Goal: Check status: Check status

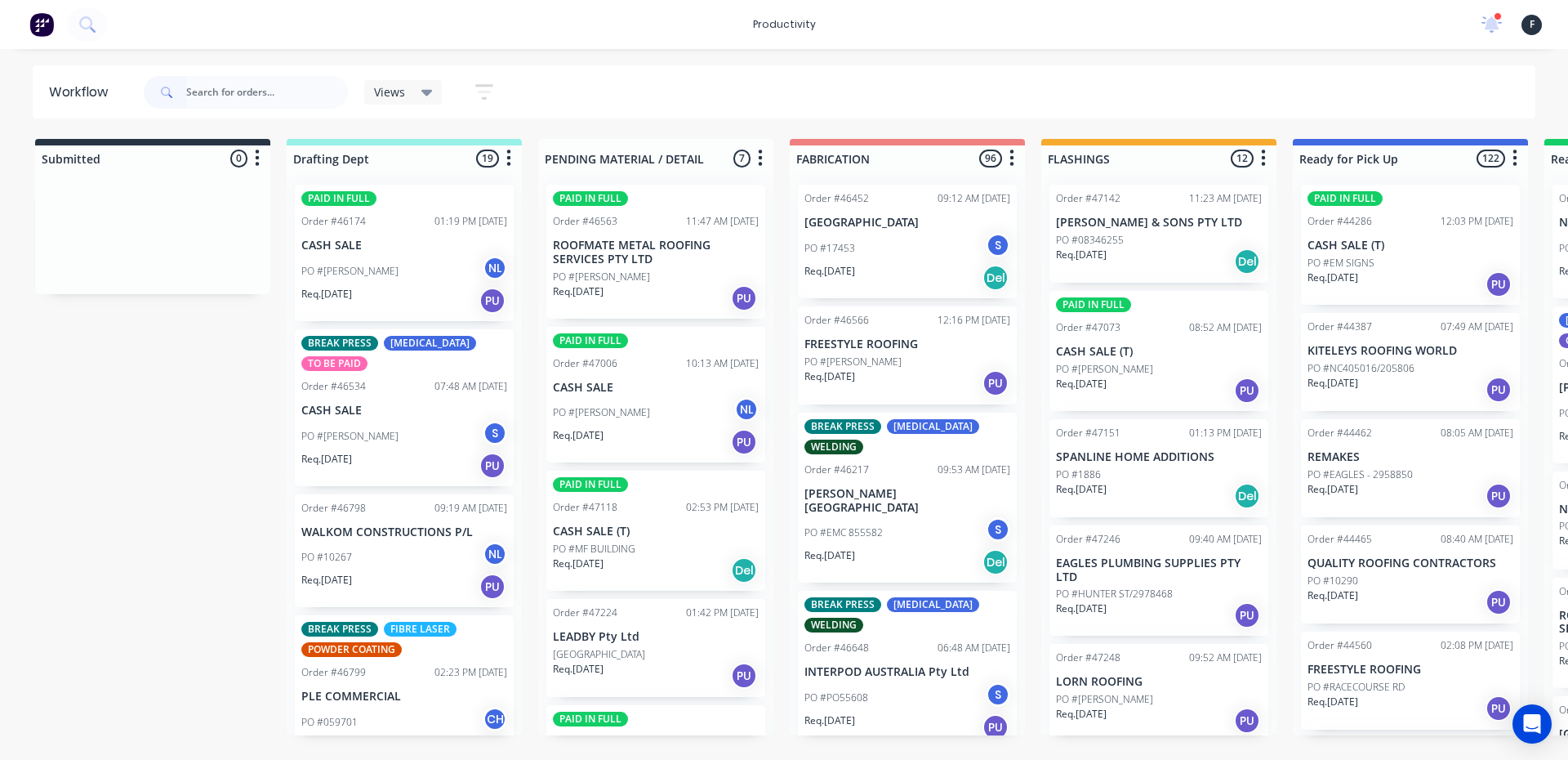
click at [230, 80] on input "text" at bounding box center [267, 93] width 162 height 33
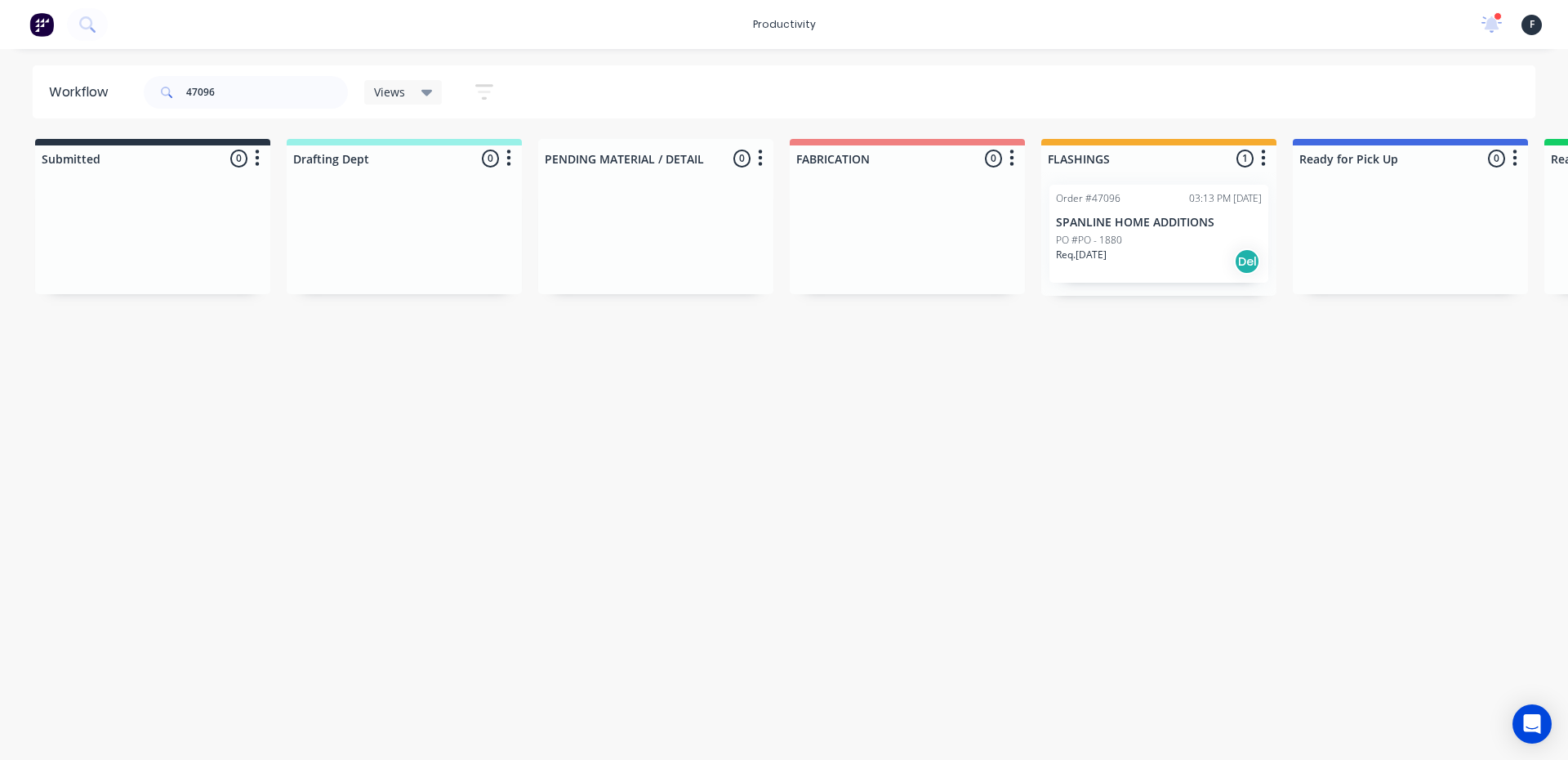
drag, startPoint x: 1191, startPoint y: 287, endPoint x: 1210, endPoint y: 282, distance: 19.6
click at [1210, 282] on div "Order #47096 03:13 PM 19/08/25 SPANLINE HOME ADDITIONS PO #PO - 1880 Req. 27/08…" at bounding box center [1158, 234] width 235 height 125
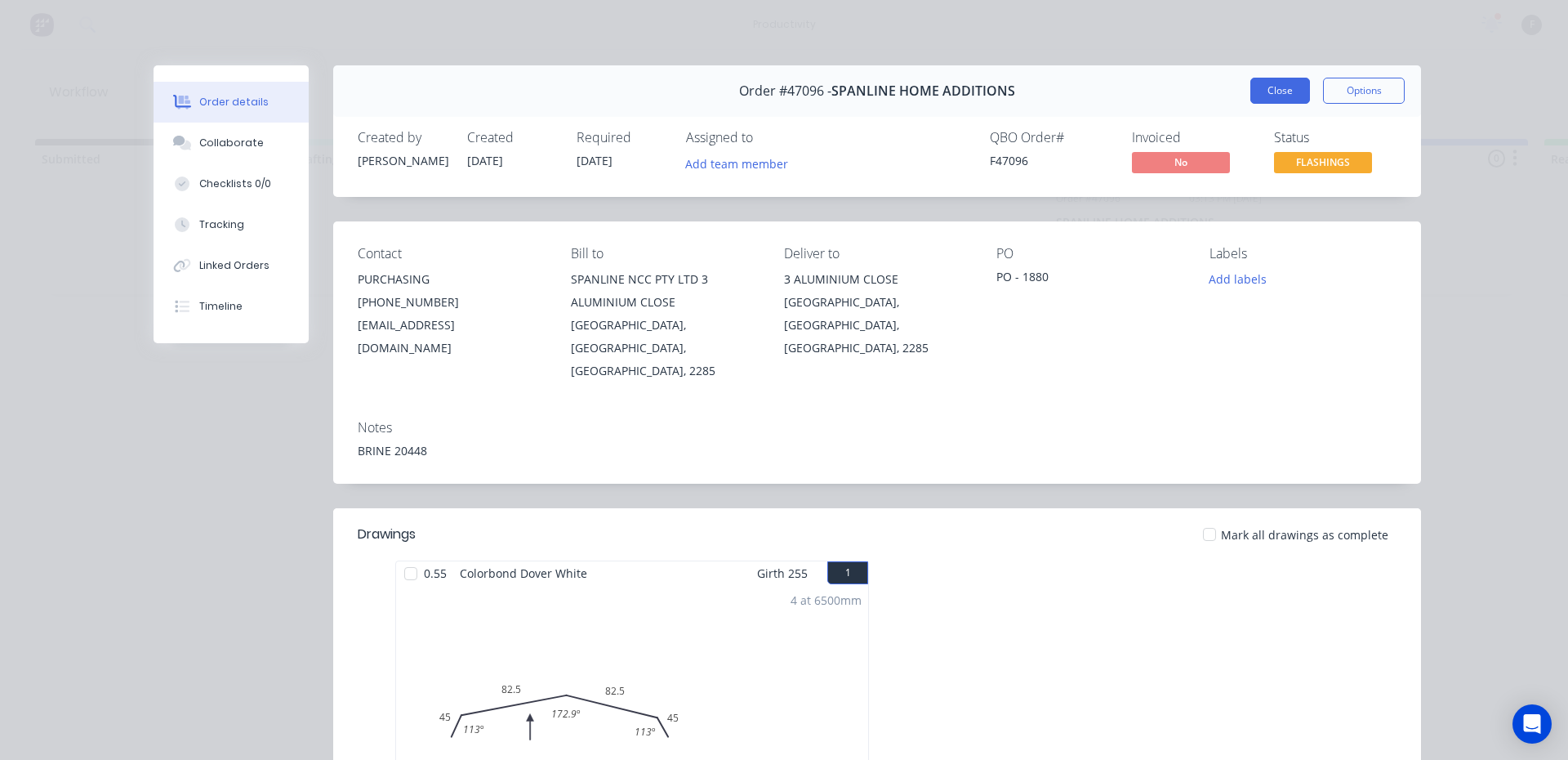
click at [1268, 101] on button "Close" at bounding box center [1280, 90] width 60 height 26
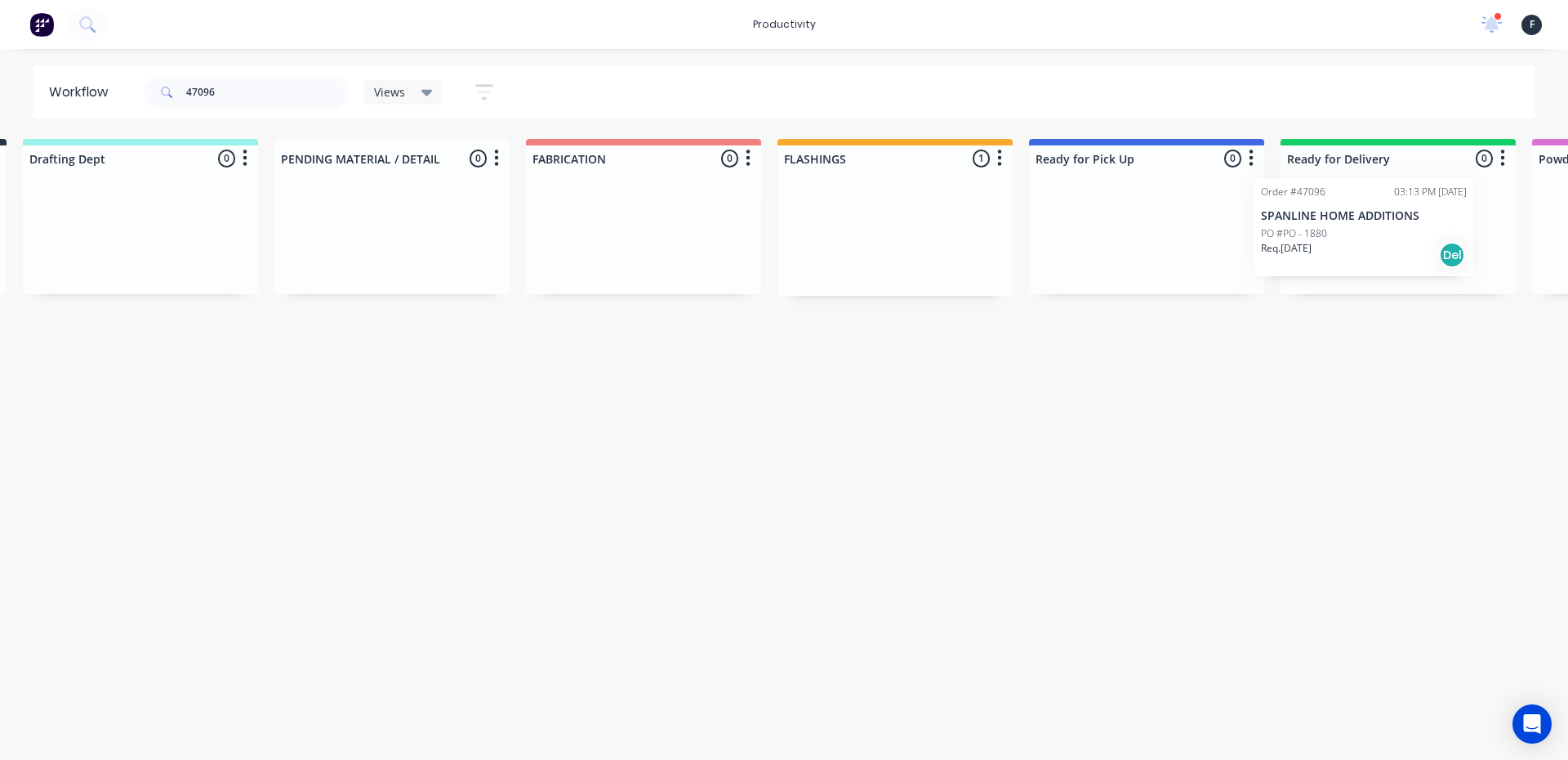
drag, startPoint x: 1144, startPoint y: 243, endPoint x: 1361, endPoint y: 237, distance: 217.1
click at [1361, 237] on div "Submitted 0 Sort By Created date Required date Order number Customer name Most …" at bounding box center [1085, 217] width 2723 height 156
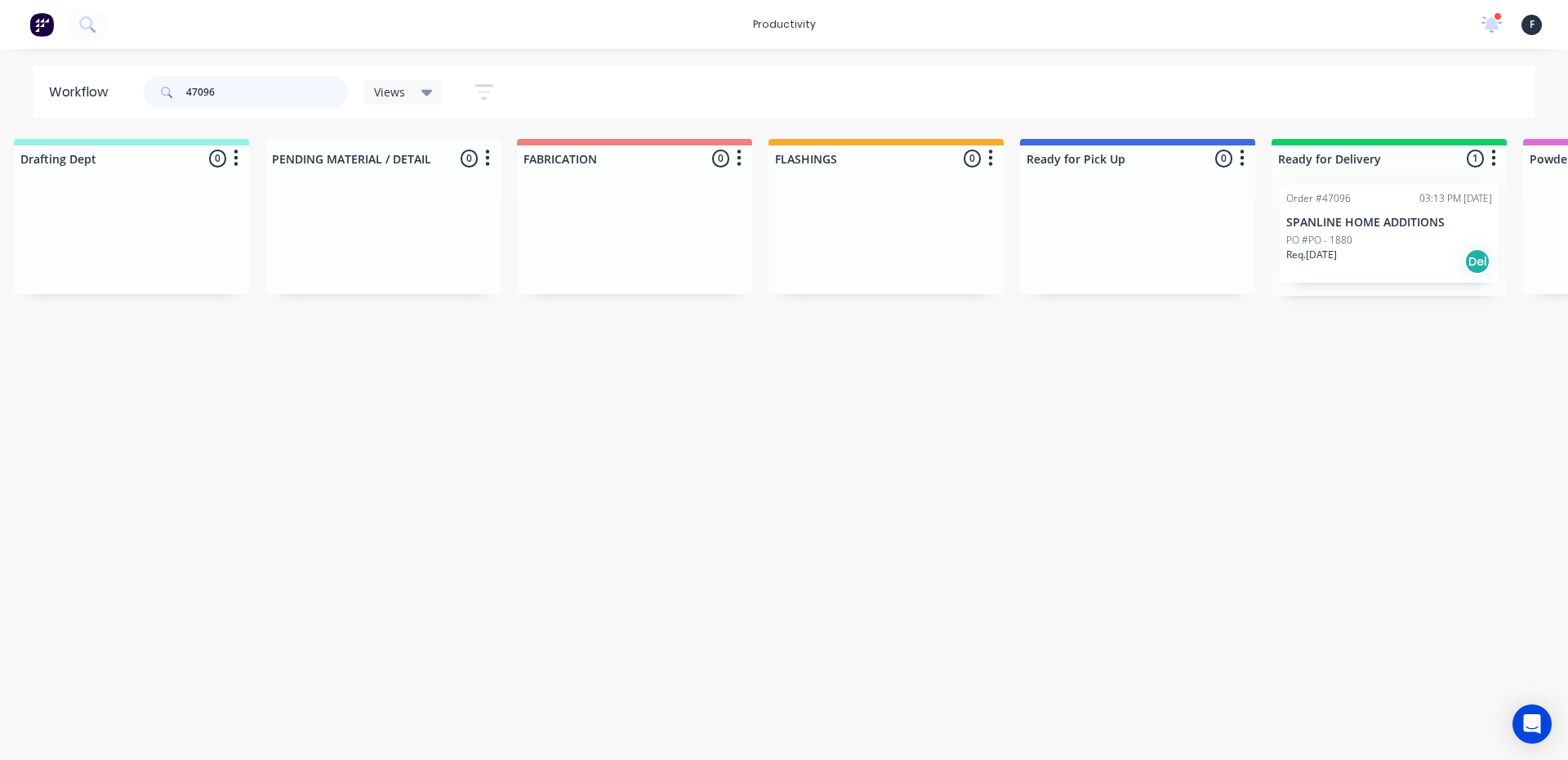
click at [286, 93] on input "47096" at bounding box center [267, 93] width 162 height 33
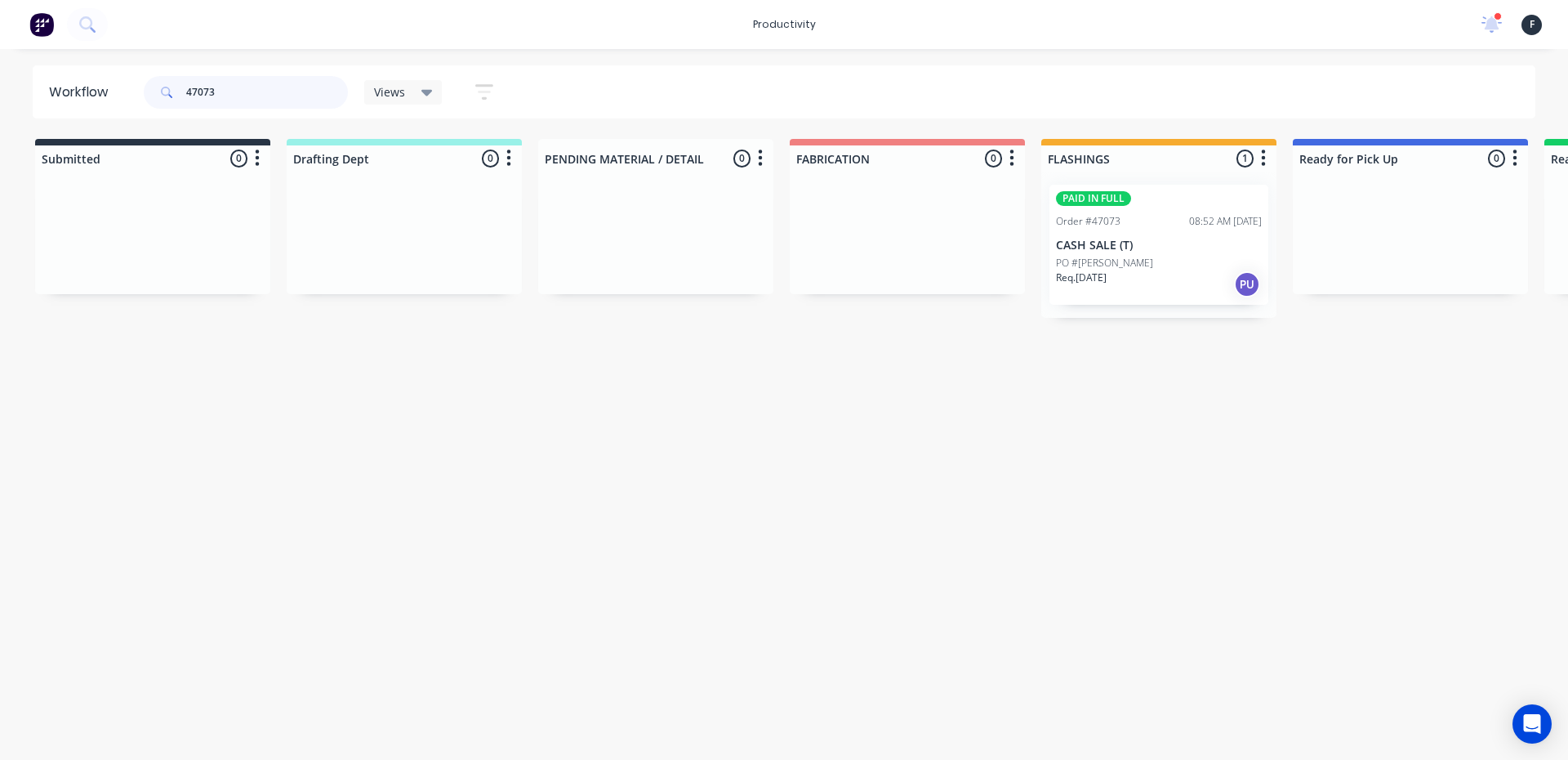
type input "47073"
click at [1138, 245] on p "CASH SALE (T)" at bounding box center [1159, 245] width 205 height 14
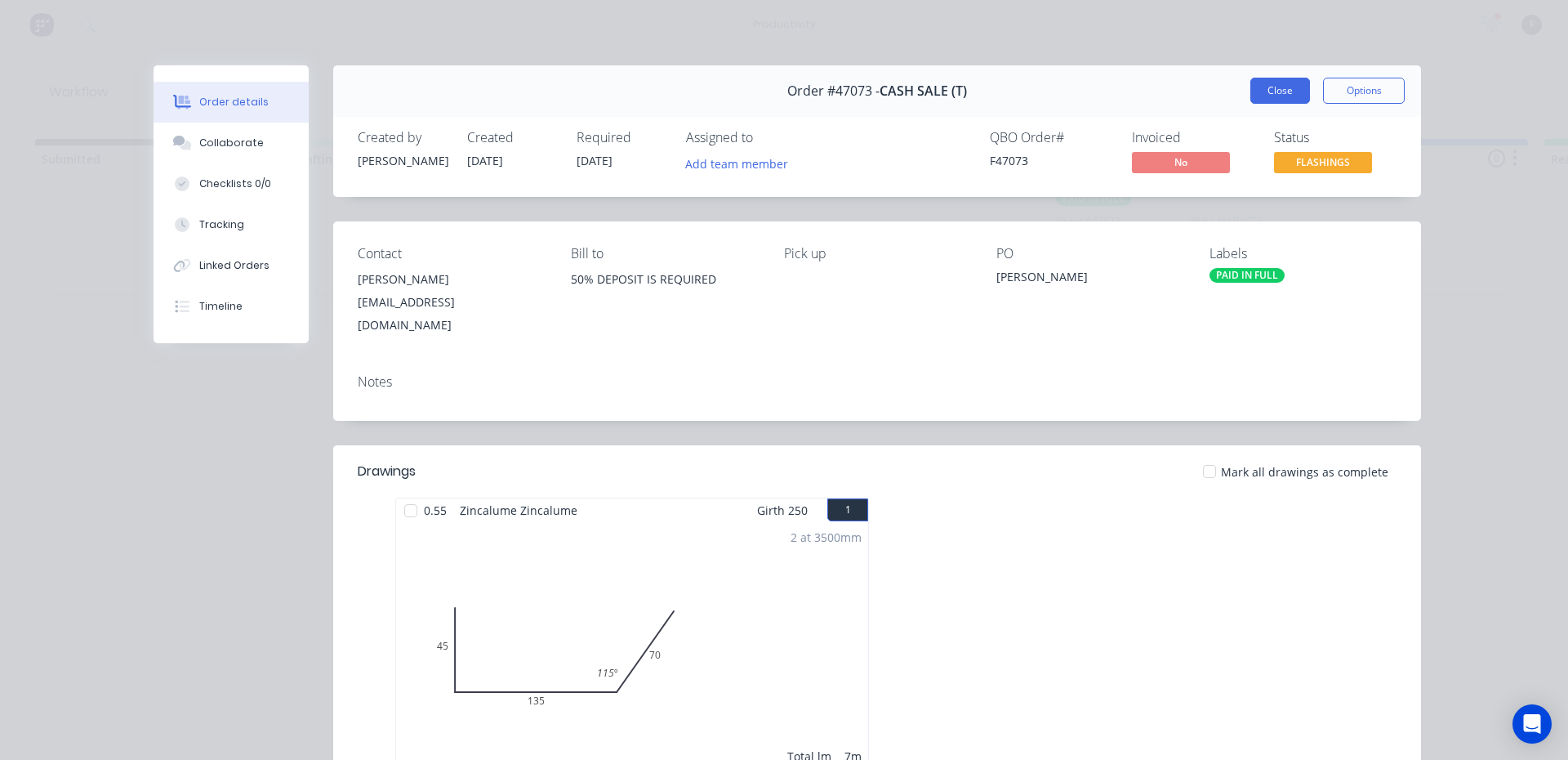
click at [1268, 91] on button "Close" at bounding box center [1280, 90] width 60 height 26
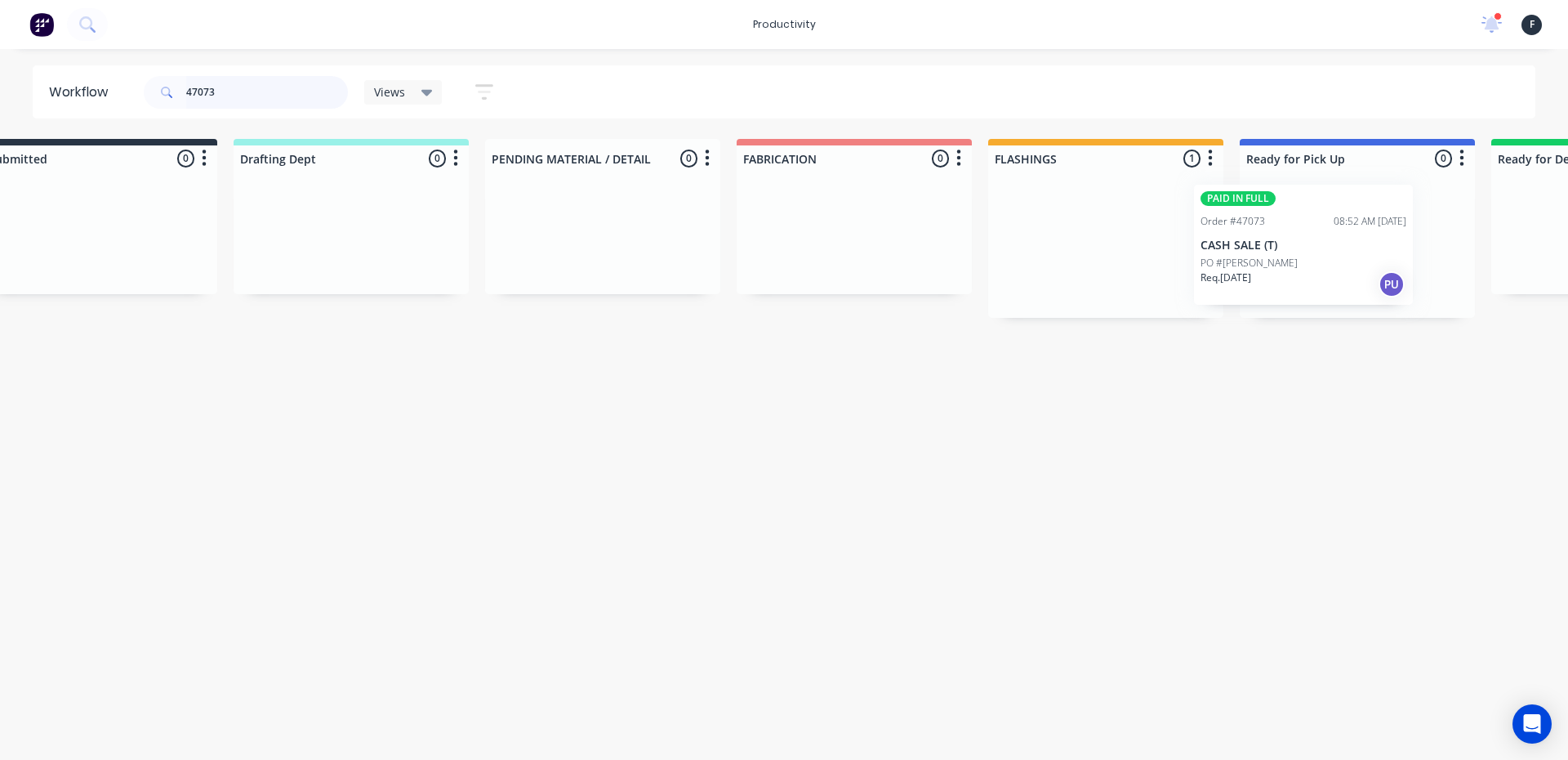
drag, startPoint x: 1153, startPoint y: 275, endPoint x: 1318, endPoint y: 274, distance: 165.0
click at [1318, 274] on div "Submitted 0 Sort By Created date Required date Order number Customer name Most …" at bounding box center [1296, 228] width 2723 height 179
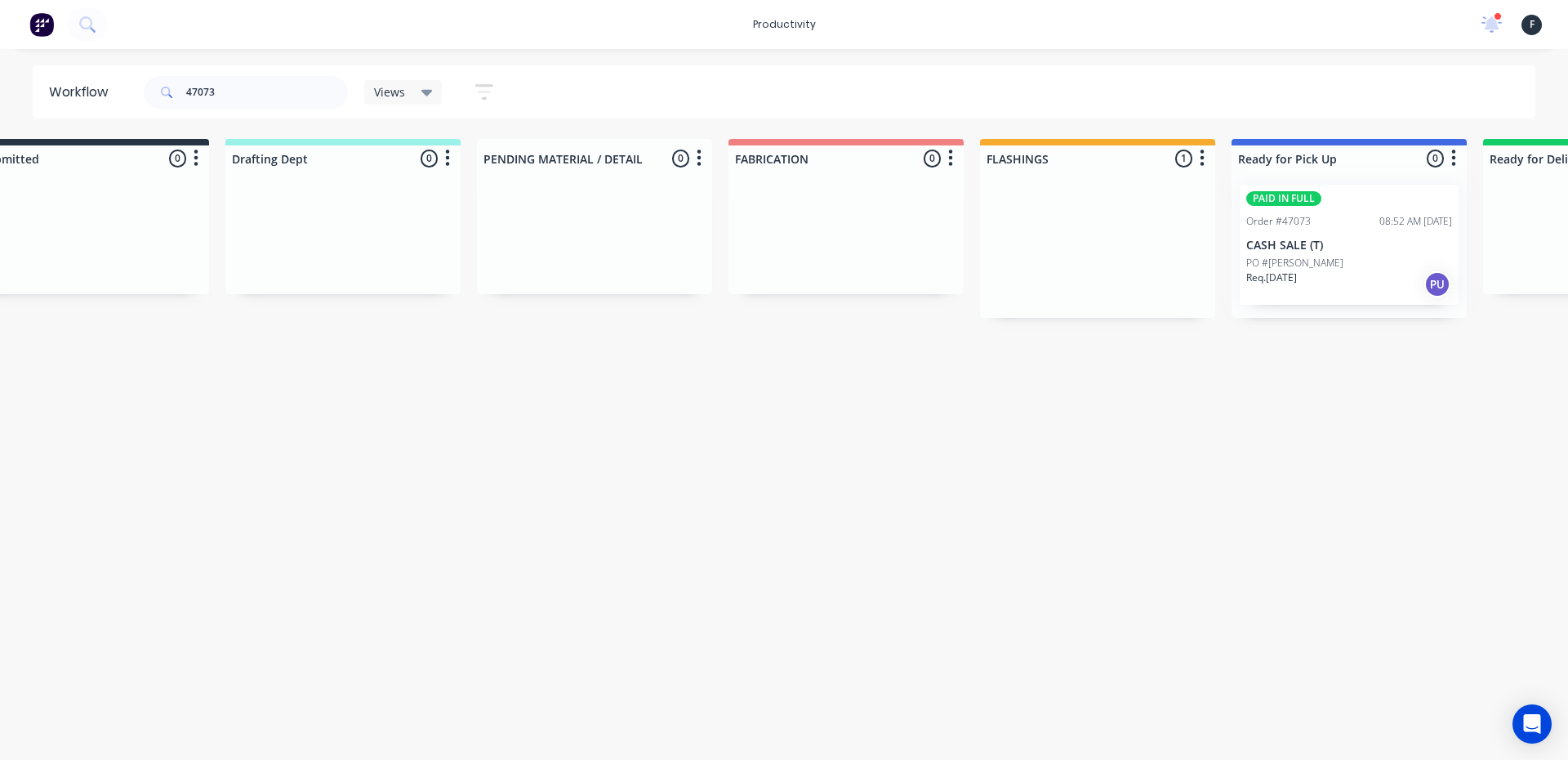
click at [1322, 266] on div at bounding box center [1349, 245] width 235 height 146
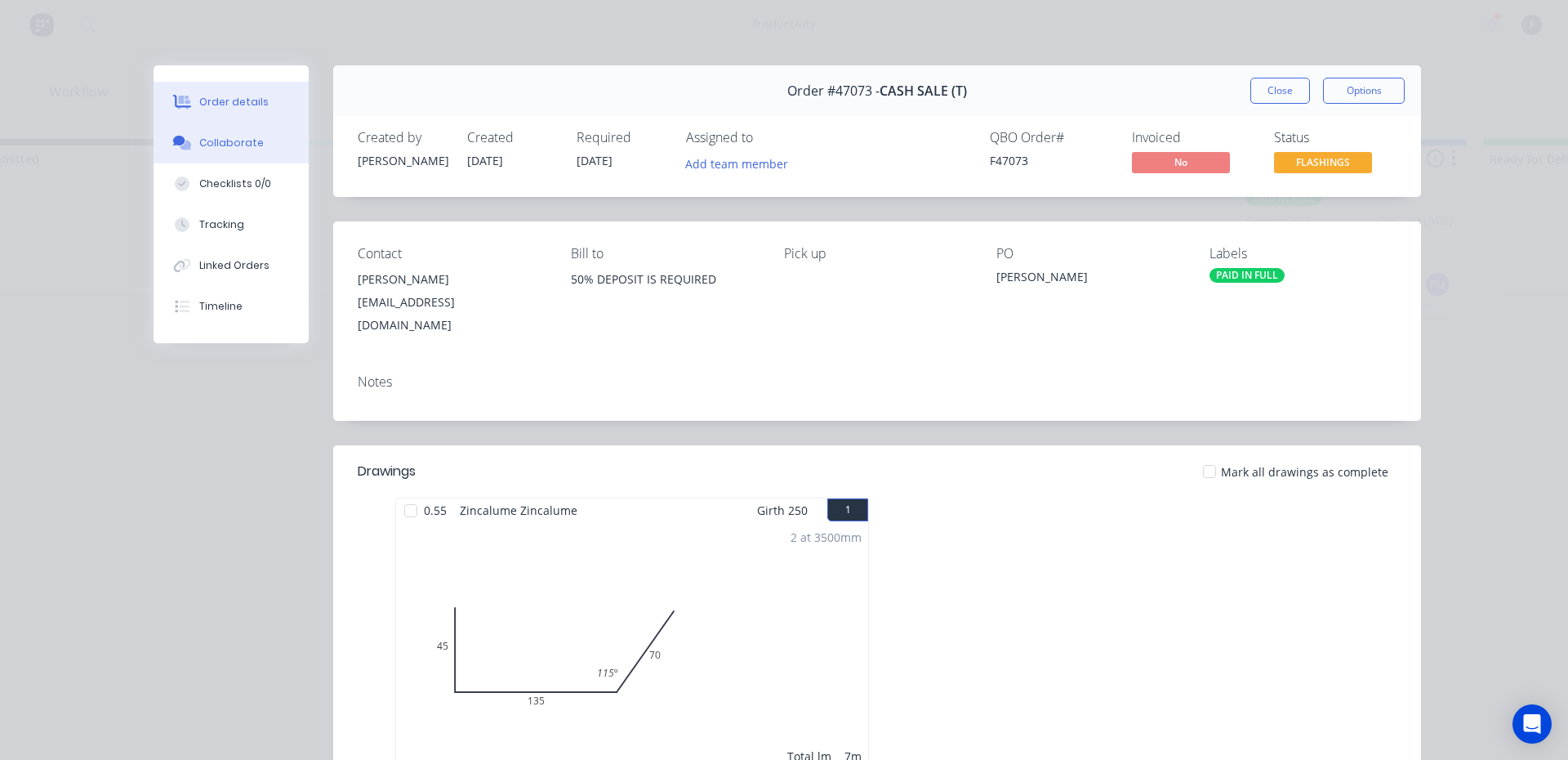
click at [205, 142] on div "Collaborate" at bounding box center [231, 143] width 65 height 15
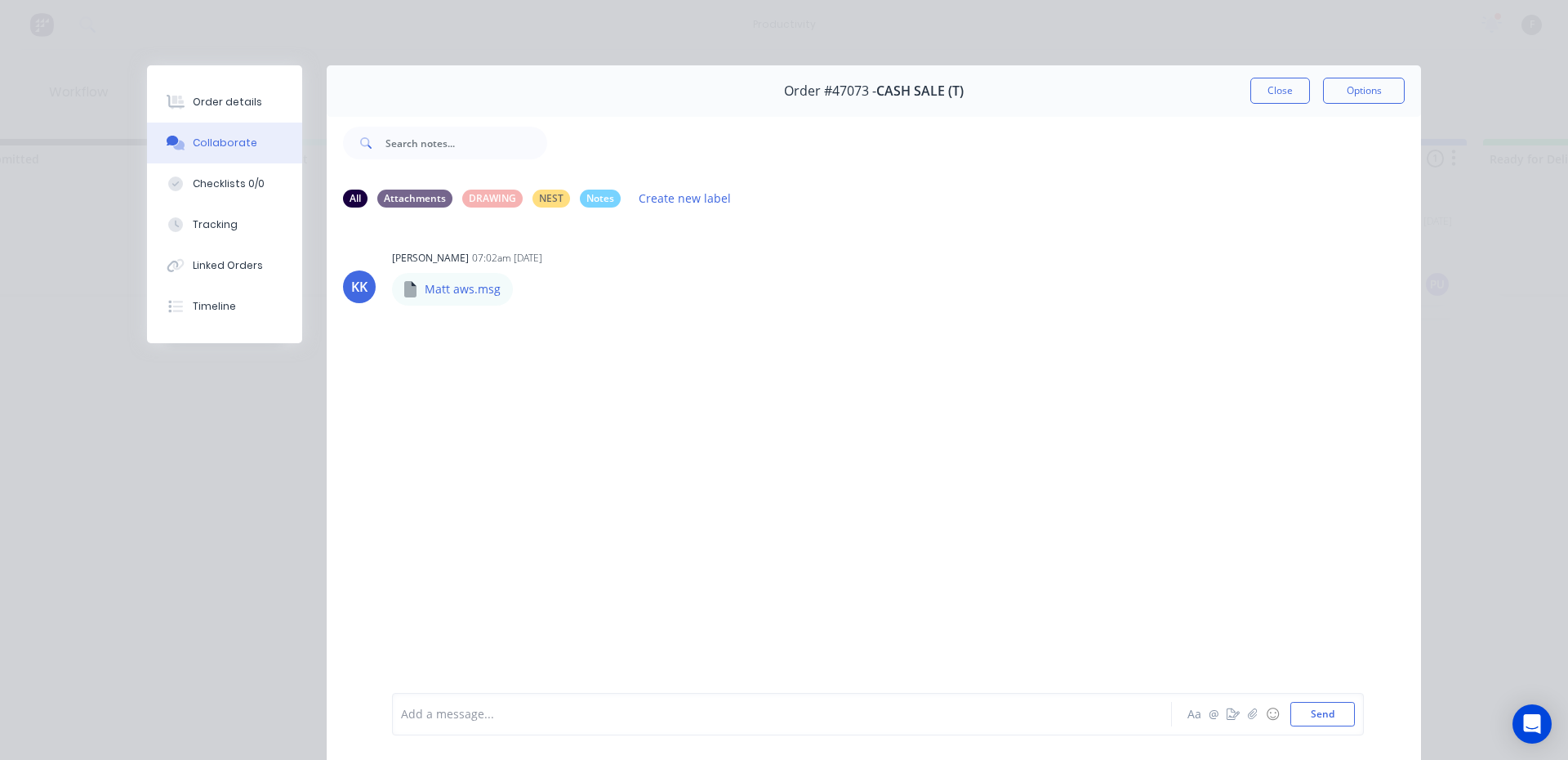
drag, startPoint x: 420, startPoint y: 698, endPoint x: 423, endPoint y: 708, distance: 10.4
click at [422, 705] on div "Add a message... Aa @ ☺ Send" at bounding box center [877, 714] width 972 height 43
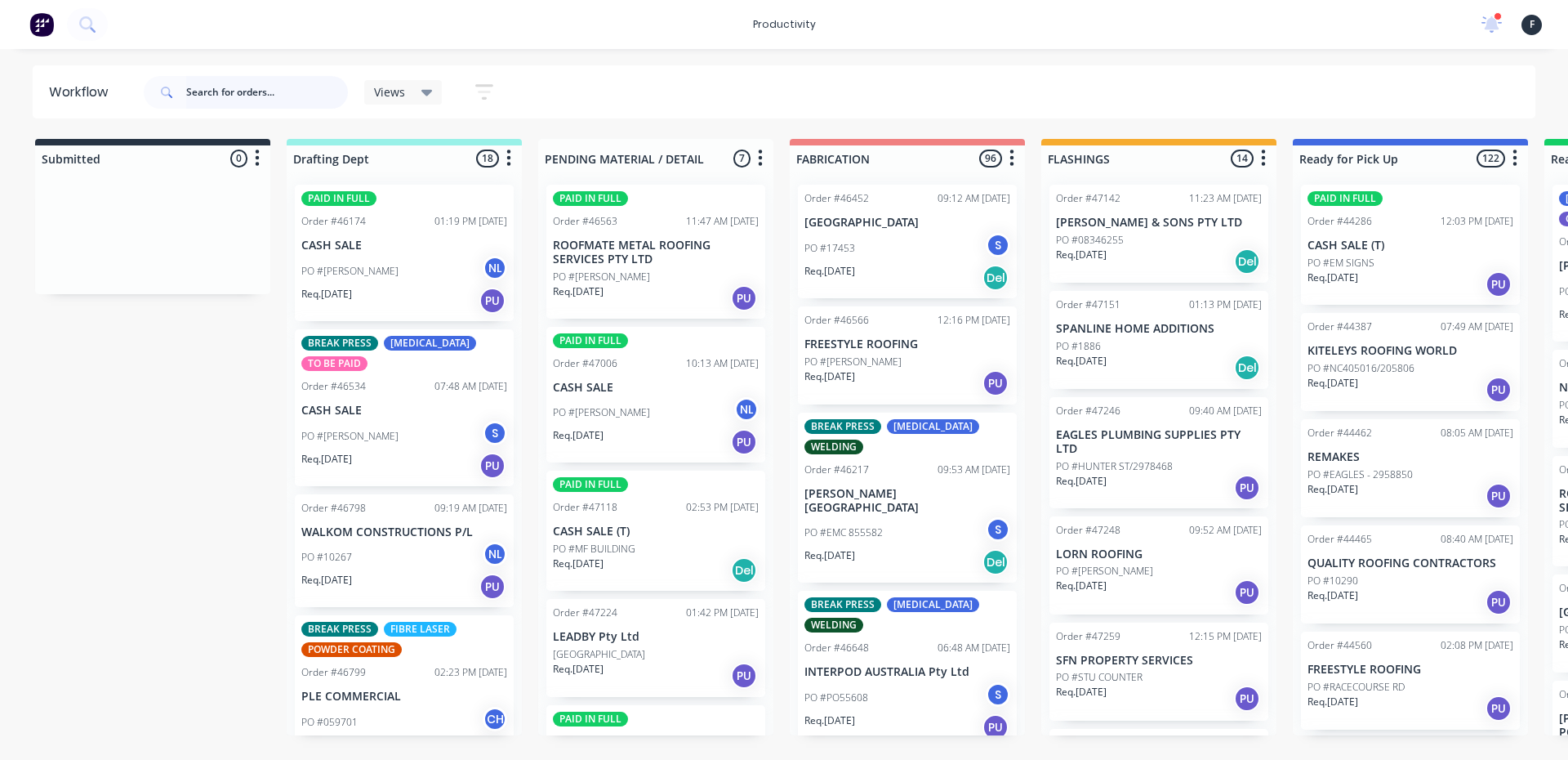
click at [216, 95] on input "text" at bounding box center [267, 93] width 162 height 33
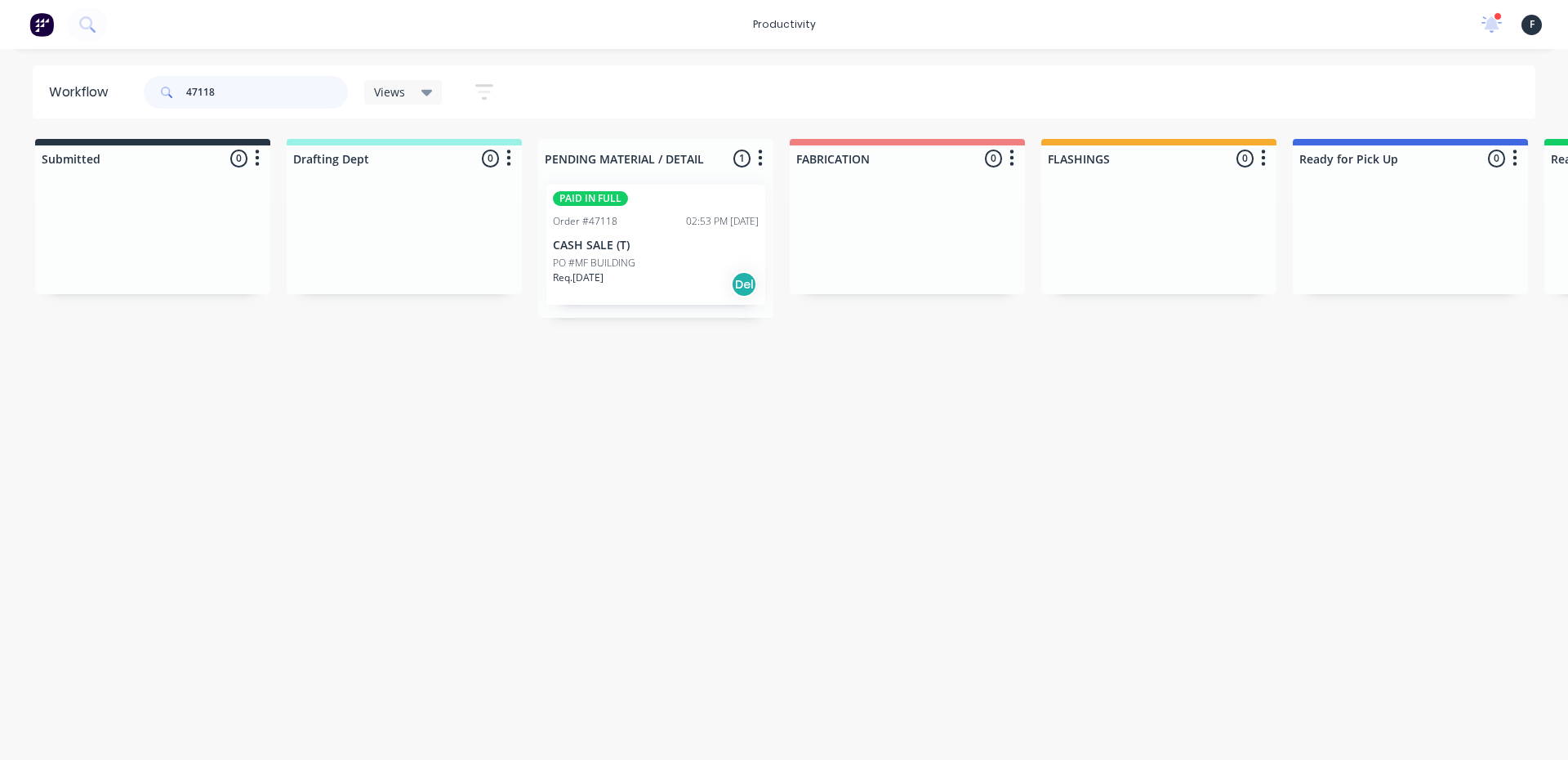
type input "47118"
click at [639, 241] on p "CASH SALE (T)" at bounding box center [655, 245] width 205 height 14
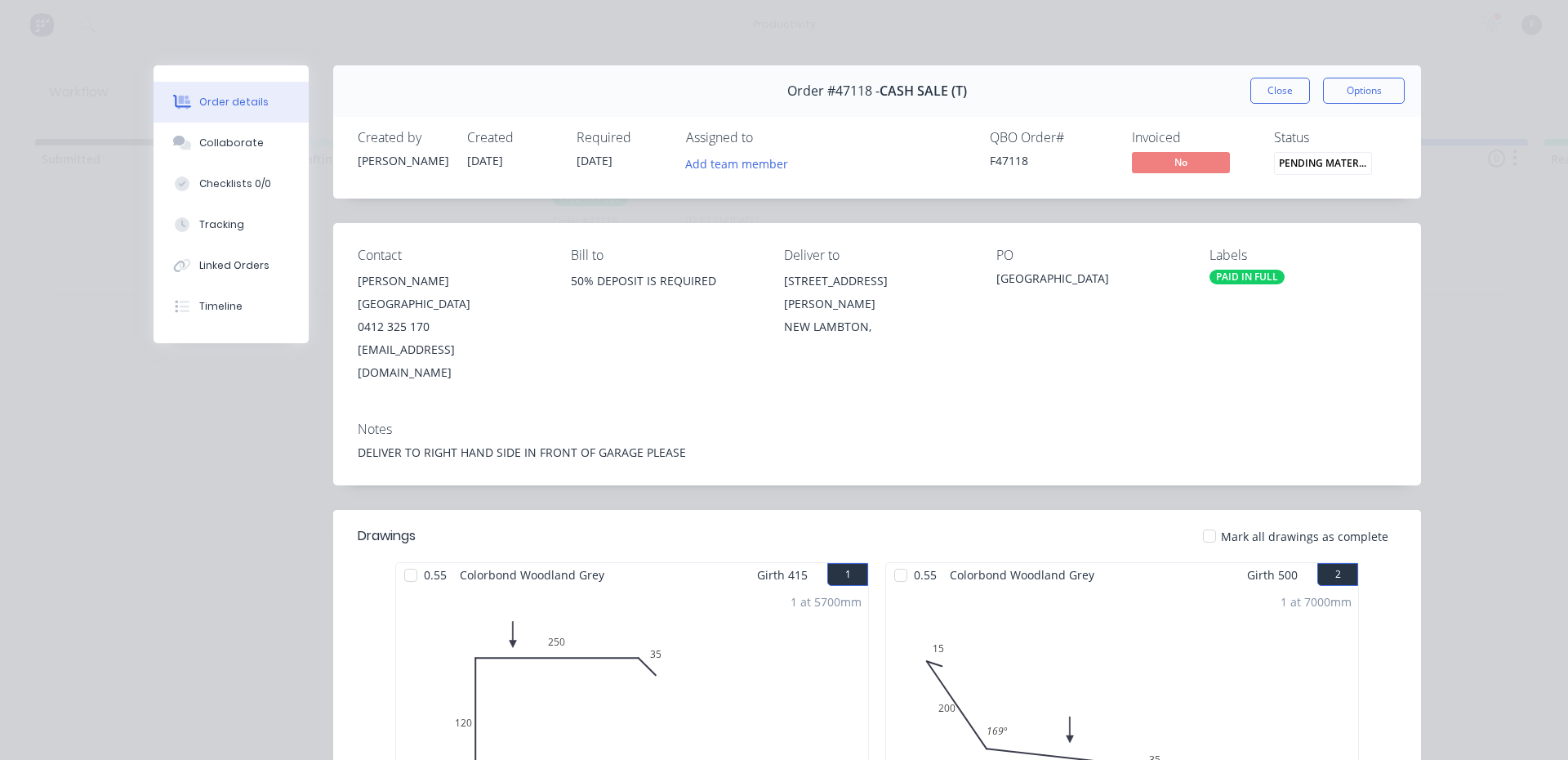
click at [421, 563] on div "0.55 Colorbond Woodland Grey" at bounding box center [504, 575] width 215 height 24
click at [396, 558] on div at bounding box center [411, 575] width 33 height 33
click at [904, 558] on div at bounding box center [901, 575] width 33 height 33
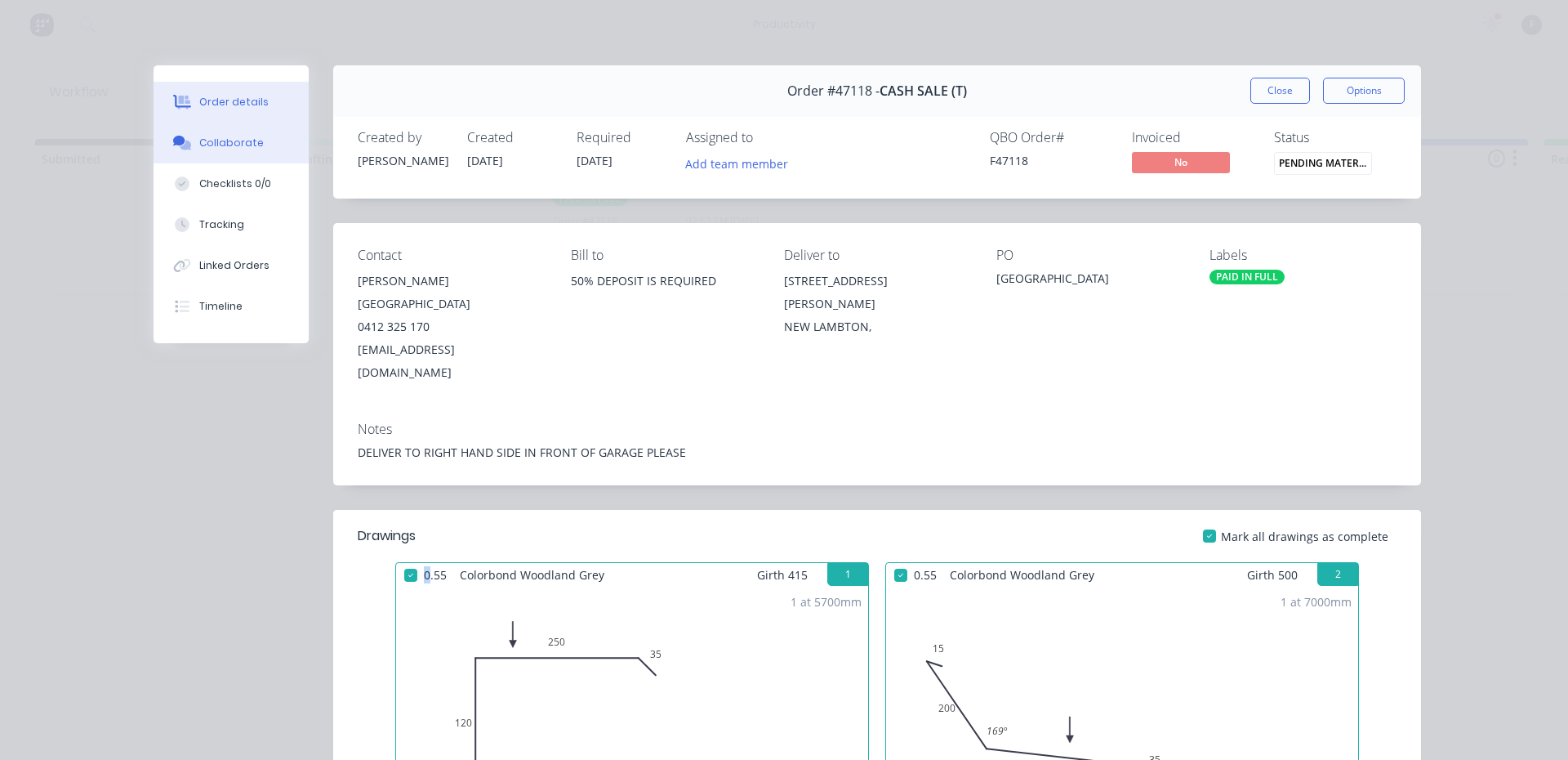
click at [188, 142] on div at bounding box center [182, 143] width 25 height 15
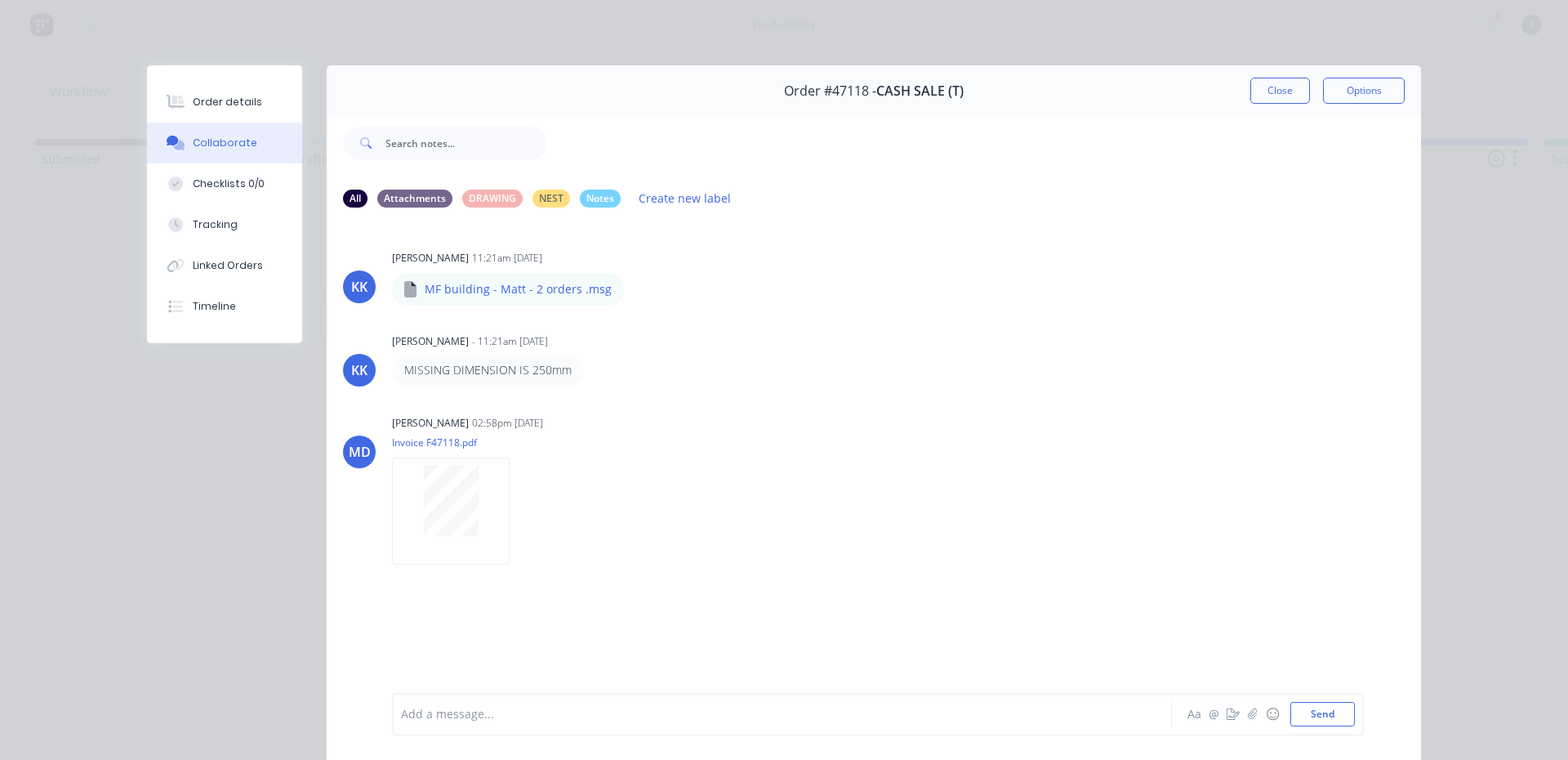
click at [427, 712] on div at bounding box center [759, 714] width 714 height 17
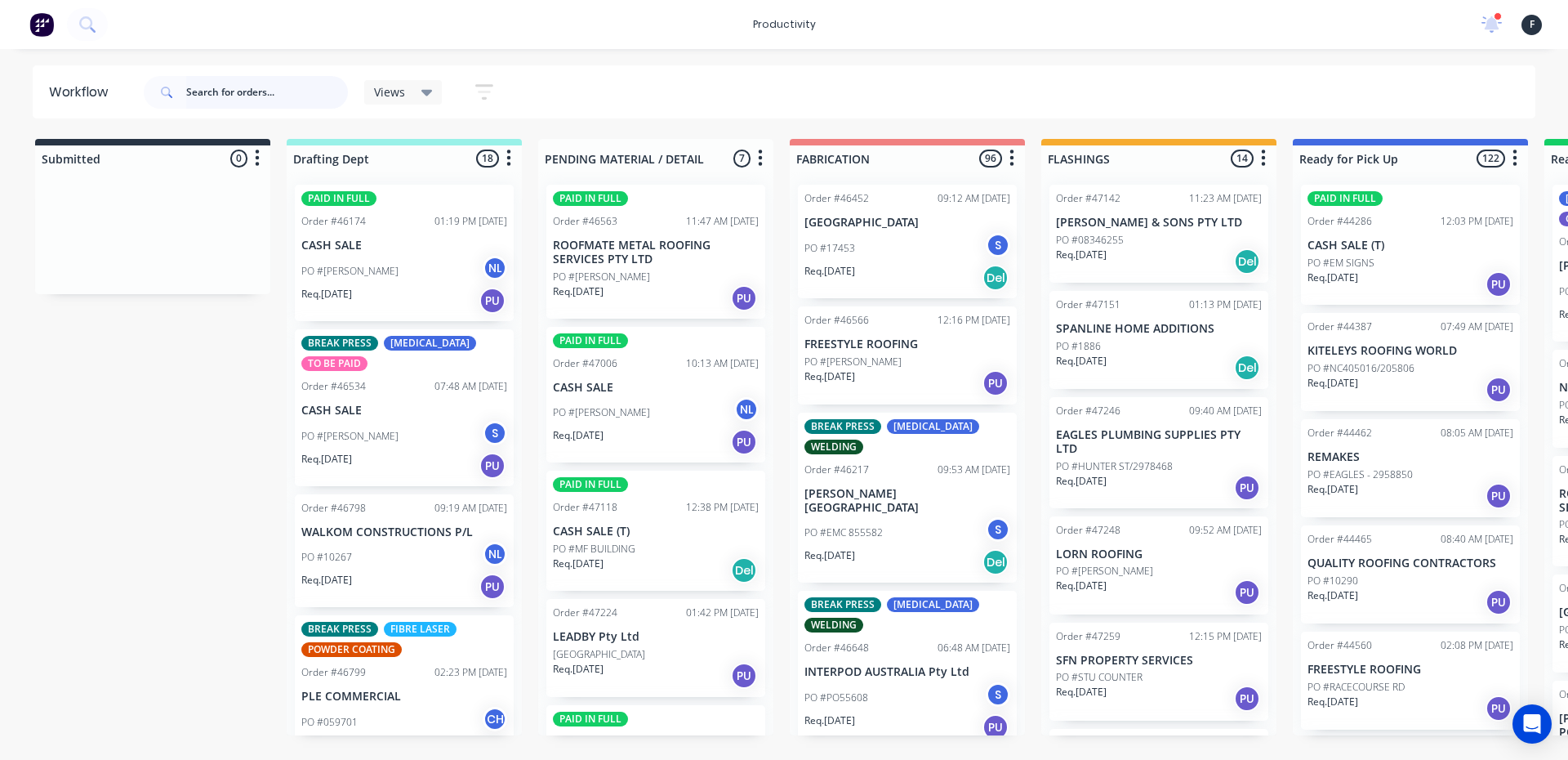
click at [215, 90] on input "text" at bounding box center [267, 93] width 162 height 33
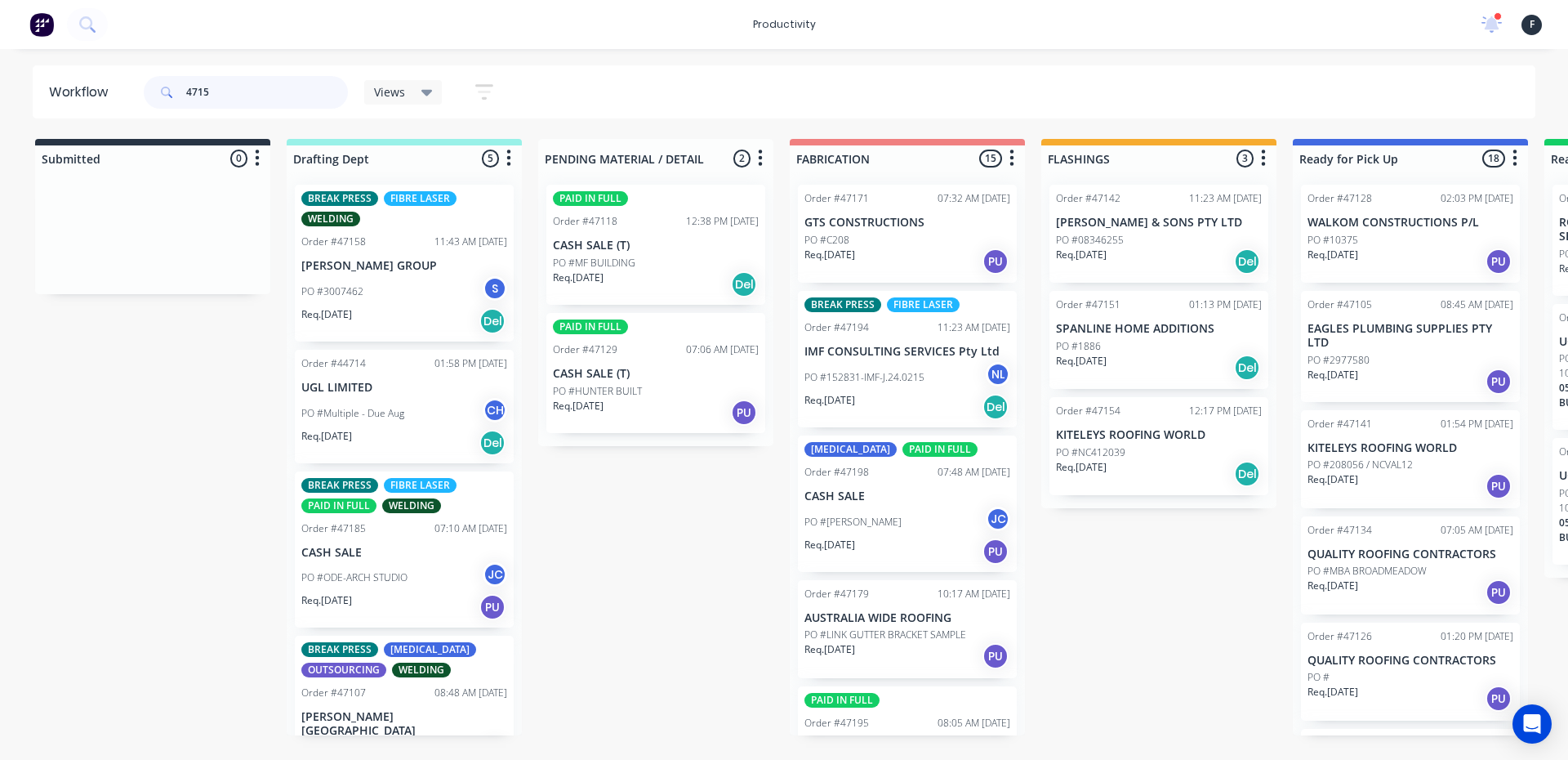
type input "47151"
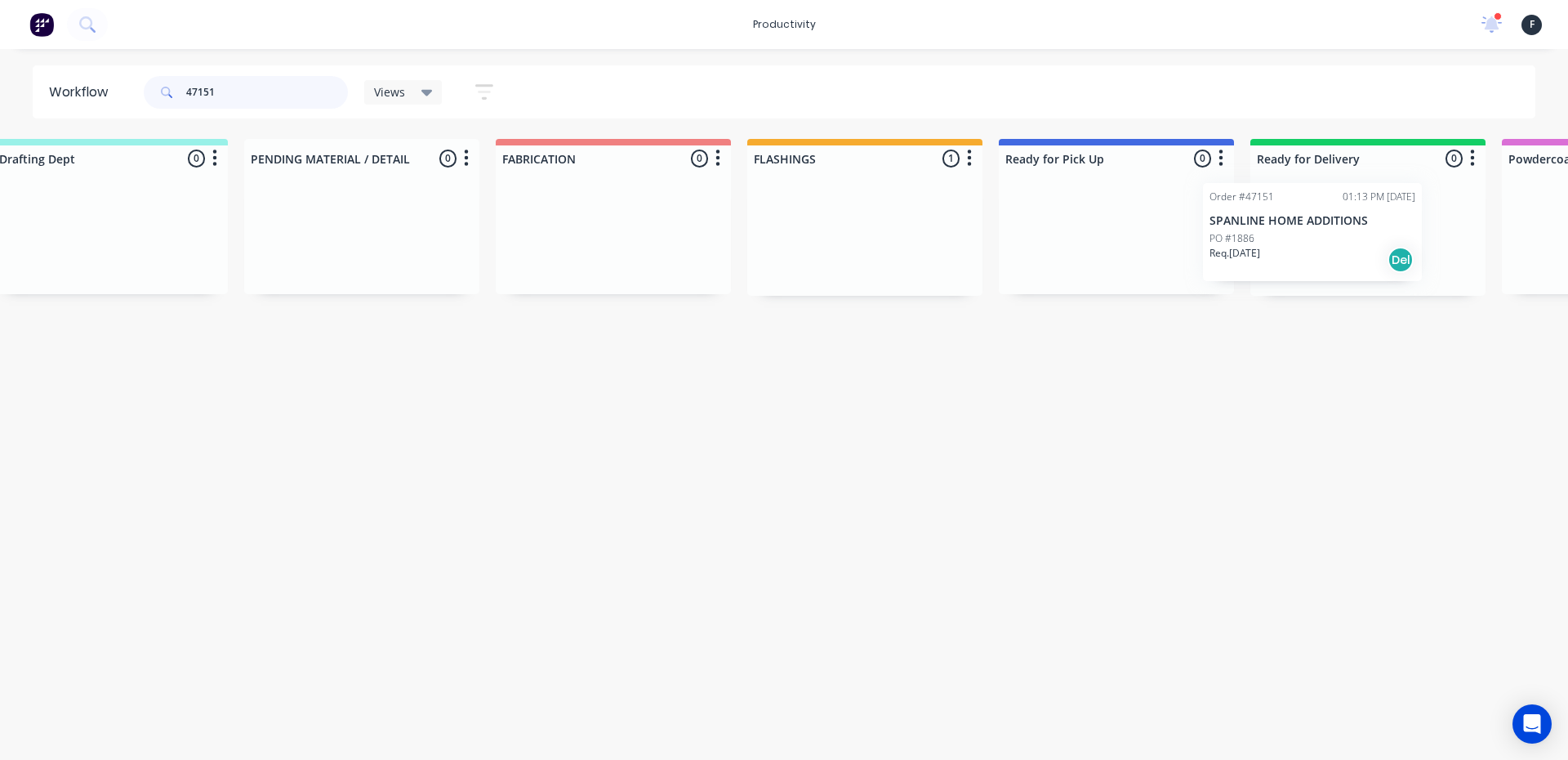
drag, startPoint x: 1114, startPoint y: 261, endPoint x: 1277, endPoint y: 260, distance: 163.0
click at [1277, 260] on div "Submitted 0 Sort By Created date Required date Order number Customer name Most …" at bounding box center [1055, 217] width 2723 height 156
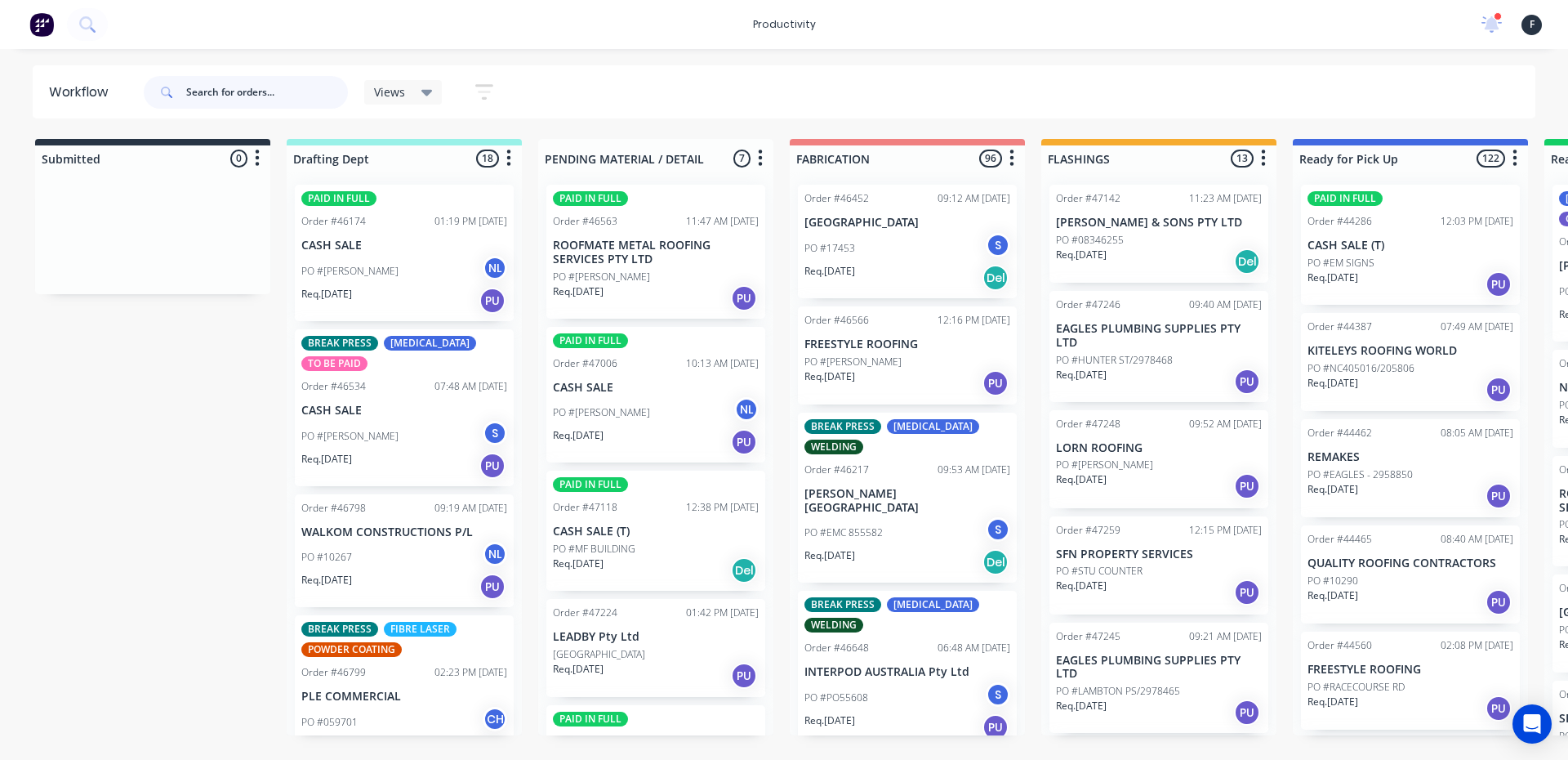
click at [241, 92] on input "text" at bounding box center [267, 93] width 162 height 33
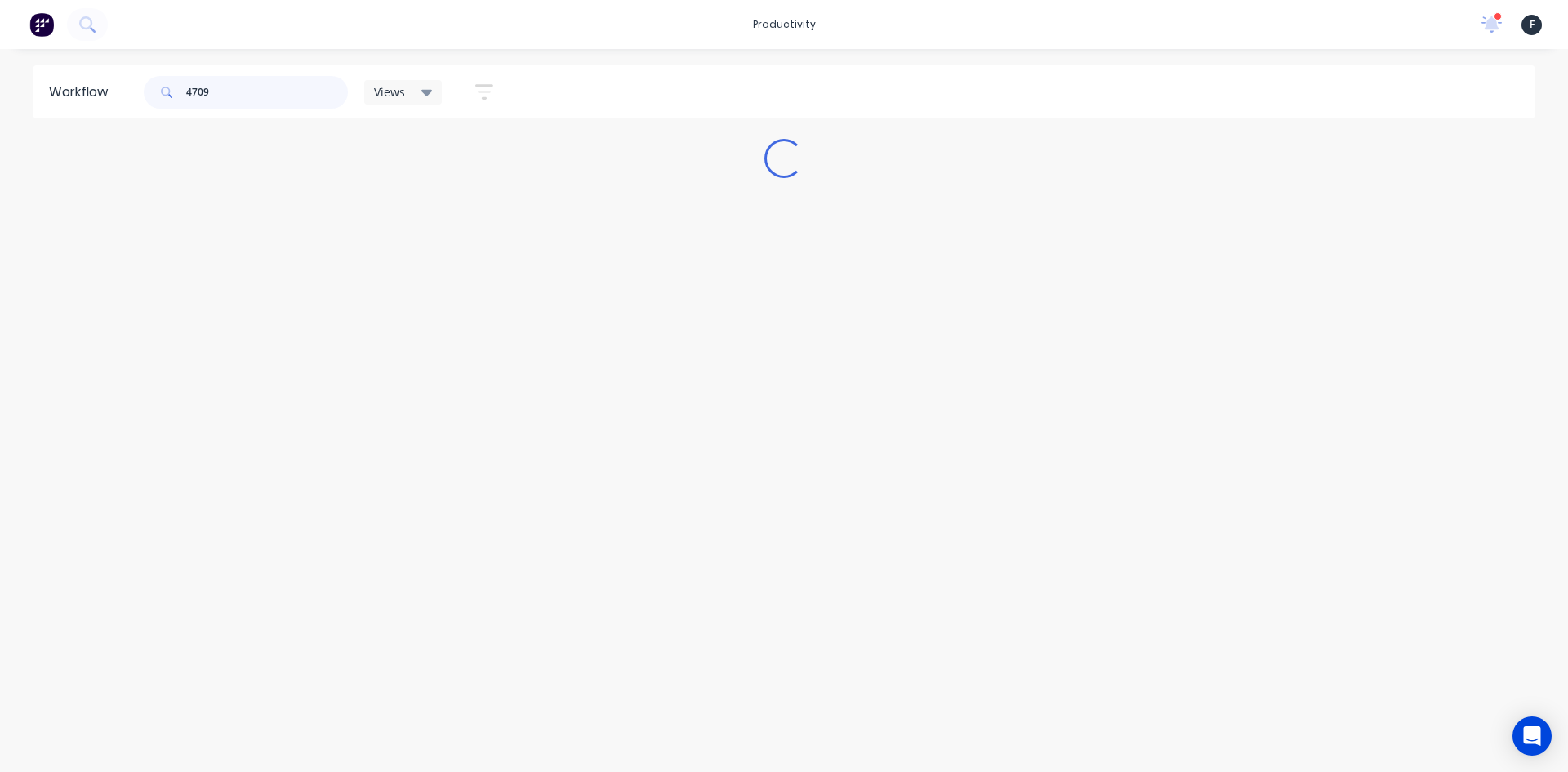
type input "47097"
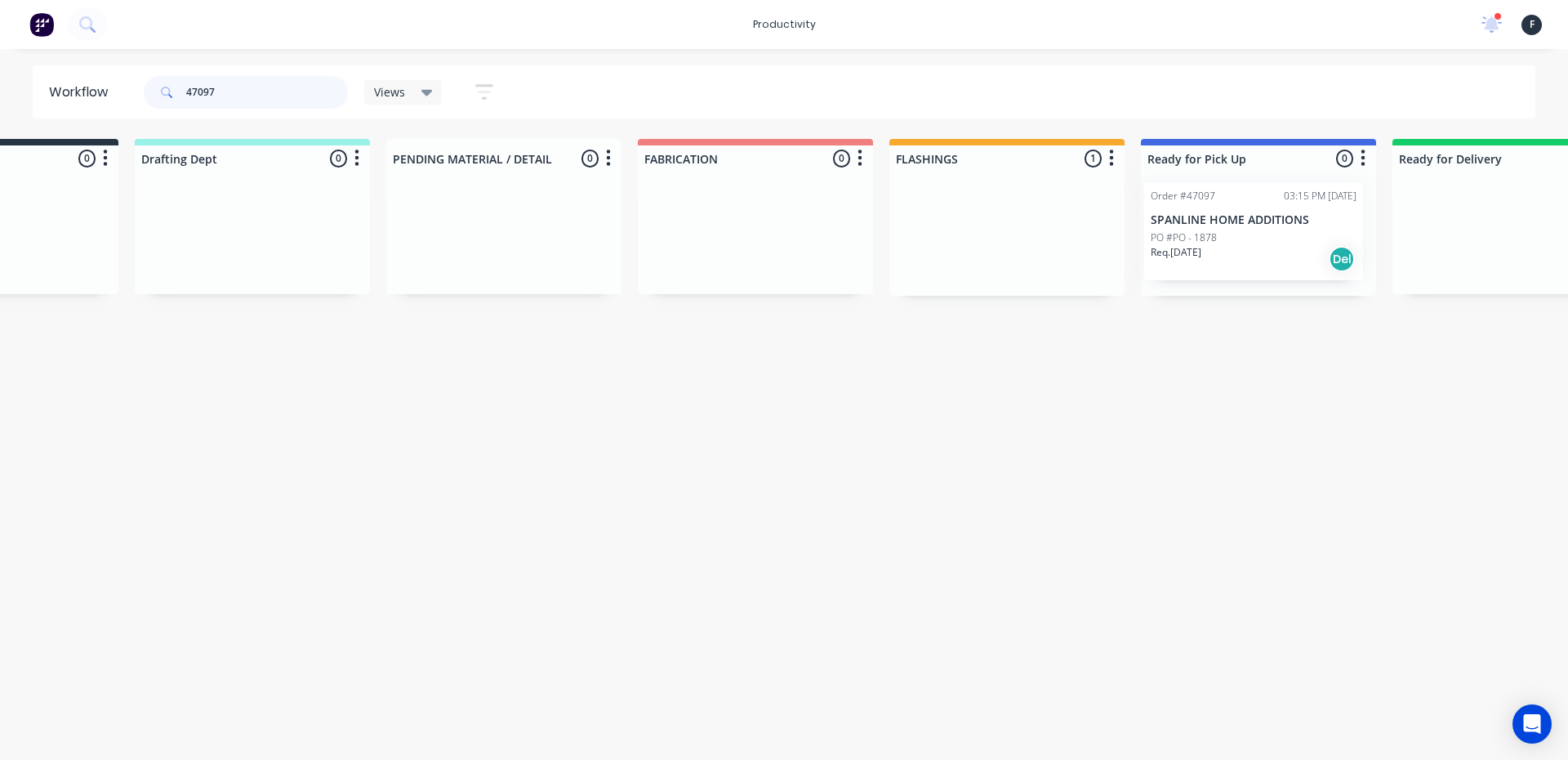
drag, startPoint x: 1105, startPoint y: 255, endPoint x: 1206, endPoint y: 254, distance: 101.0
click at [1206, 254] on div "Submitted 0 Sort By Created date Required date Order number Customer name Most …" at bounding box center [1197, 217] width 2723 height 156
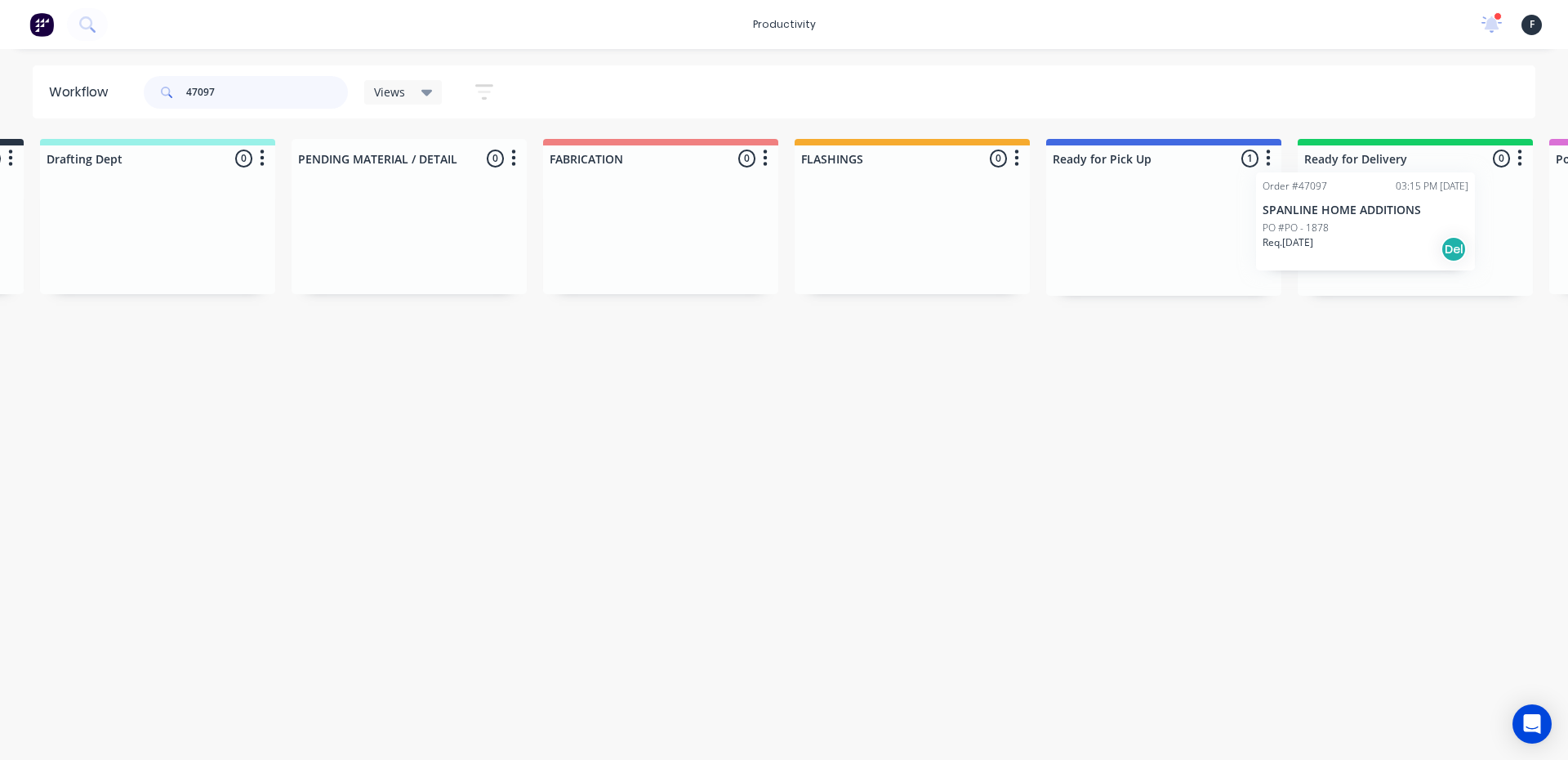
drag, startPoint x: 1206, startPoint y: 254, endPoint x: 1344, endPoint y: 245, distance: 138.3
click at [1344, 245] on div "Submitted 0 Sort By Created date Required date Order number Customer name Most …" at bounding box center [1103, 217] width 2723 height 156
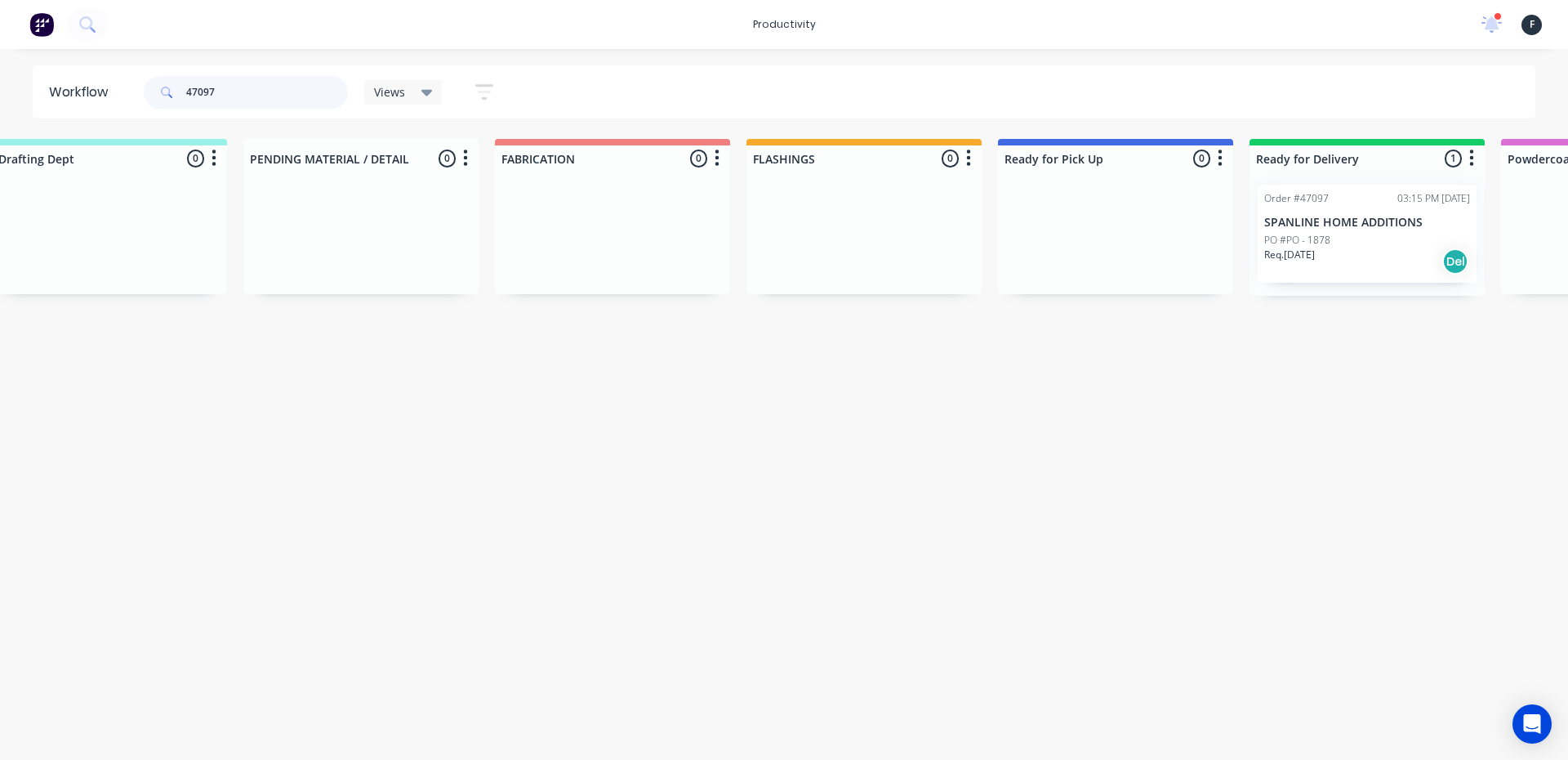
drag, startPoint x: 229, startPoint y: 89, endPoint x: 0, endPoint y: 87, distance: 229.0
click at [0, 87] on div "Workflow 47097 Views Save new view None (Default) edit Nilesh edit Production e…" at bounding box center [784, 92] width 1568 height 53
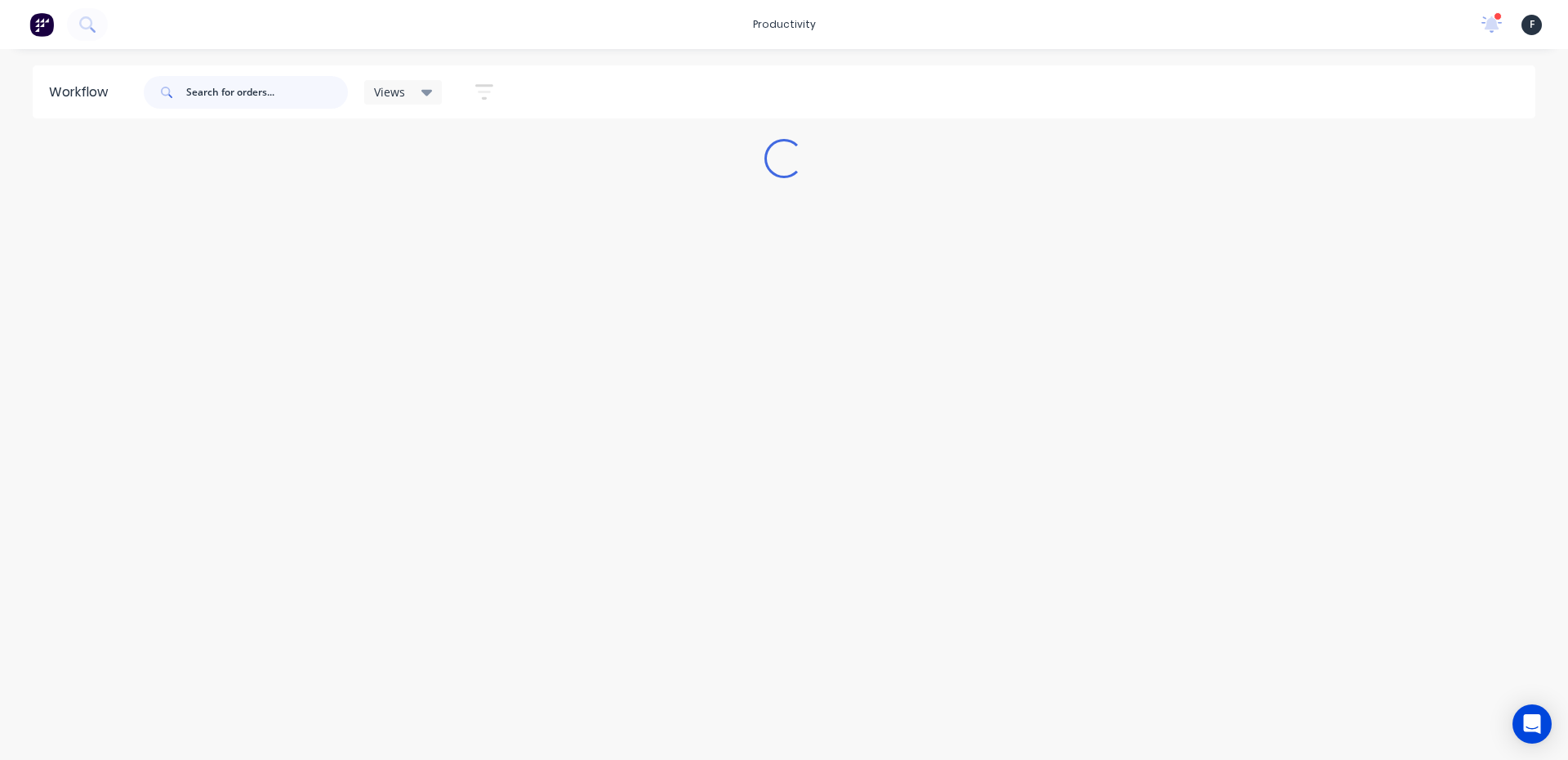
scroll to position [0, 0]
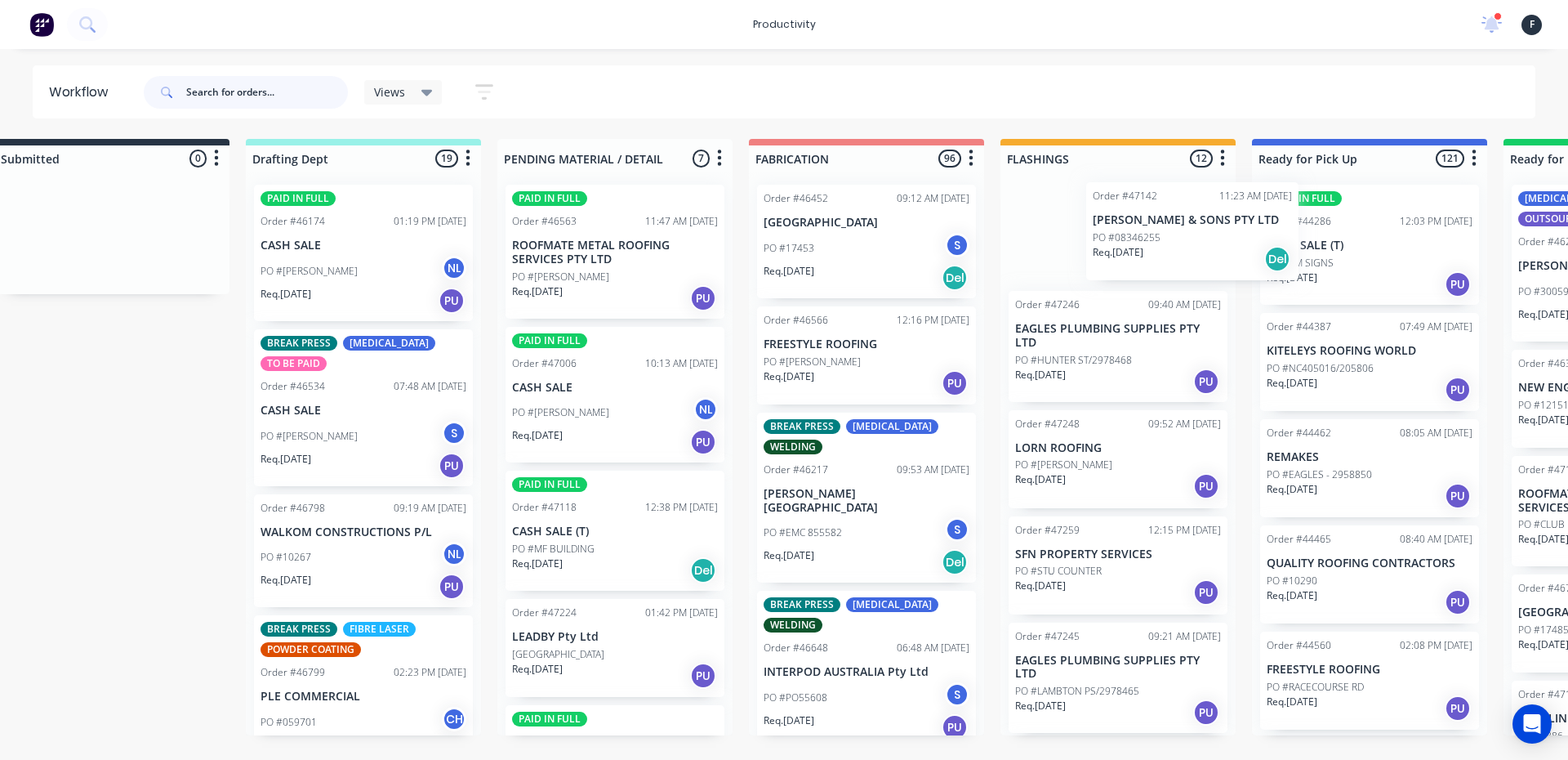
drag, startPoint x: 1149, startPoint y: 260, endPoint x: 1191, endPoint y: 257, distance: 42.1
click at [1191, 257] on div "Order #47142 11:23 AM 21/08/25 P.W. SADDINGTON & SONS PTY LTD PO #08346255 Req.…" at bounding box center [1118, 454] width 235 height 564
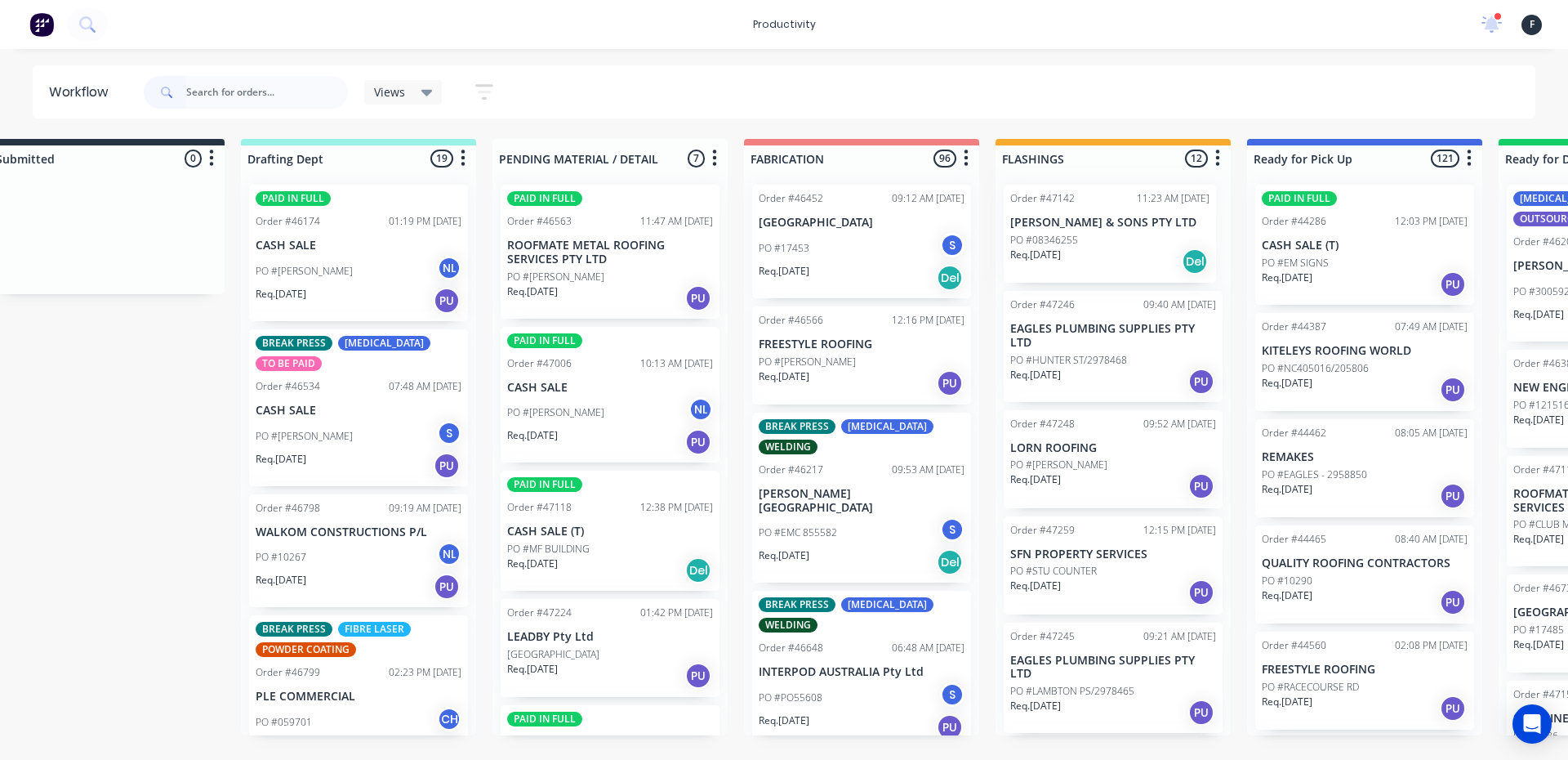
click at [1190, 256] on div "Order #47142 11:23 AM 21/08/25 P.W. SADDINGTON & SONS PTY LTD PO #08346255 Req.…" at bounding box center [1113, 454] width 235 height 564
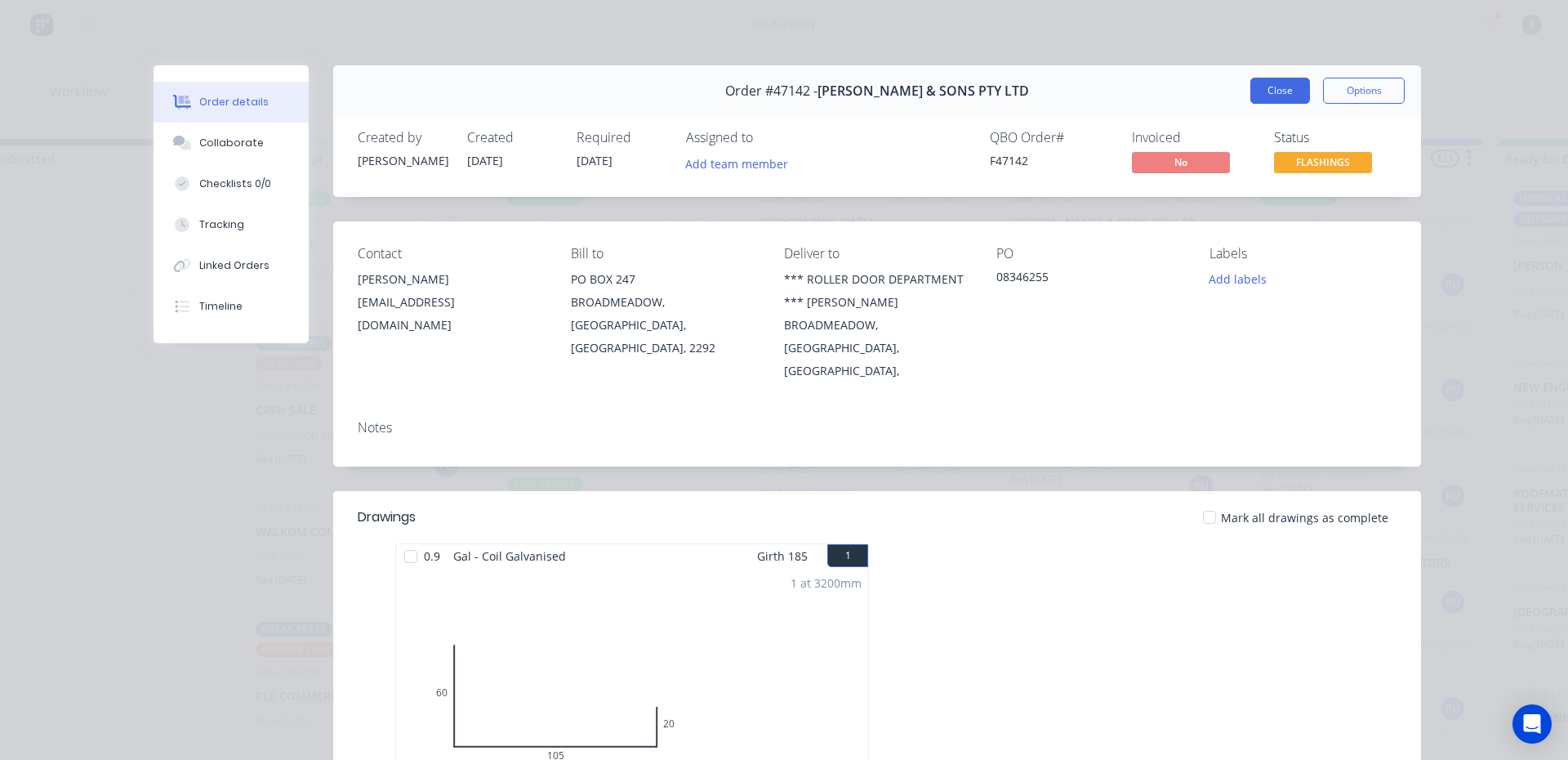
click at [1273, 97] on button "Close" at bounding box center [1280, 90] width 60 height 26
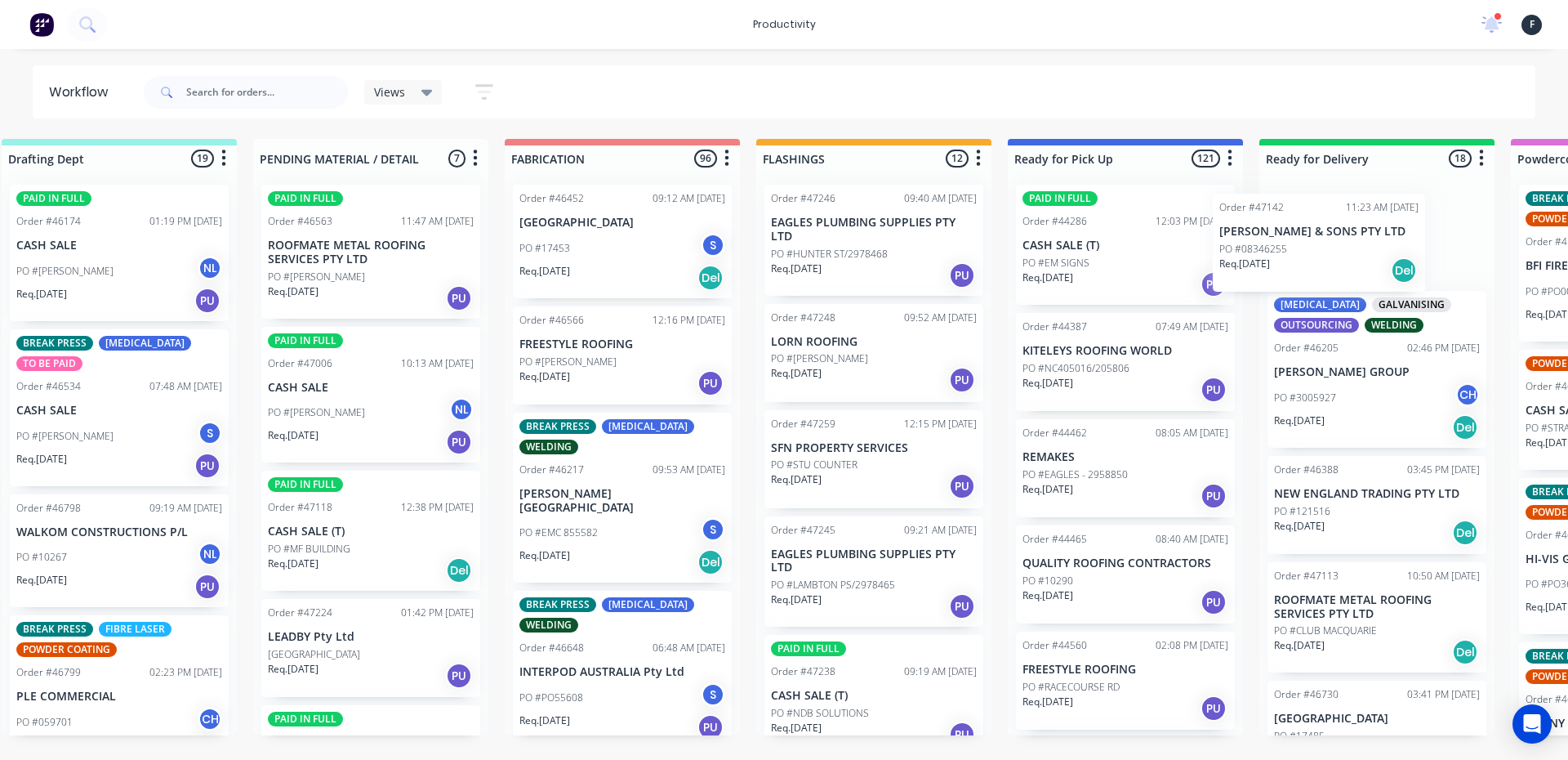
scroll to position [0, 319]
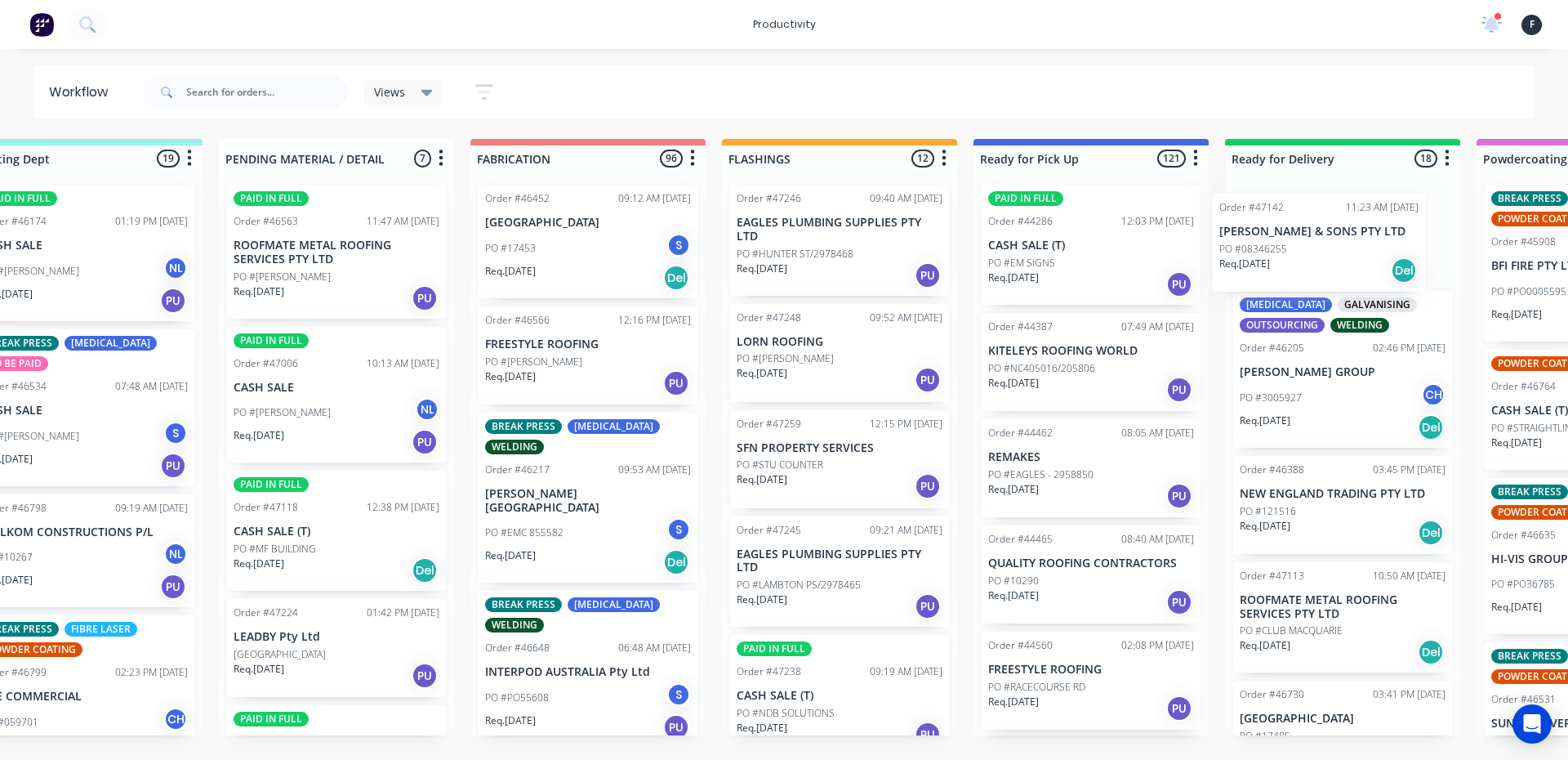
drag, startPoint x: 1143, startPoint y: 235, endPoint x: 1363, endPoint y: 245, distance: 220.2
click at [1363, 245] on div "Submitted 0 Sort By Created date Required date Order number Customer name Most …" at bounding box center [1030, 437] width 2723 height 596
click at [863, 256] on div "PO #HUNTER ST/2978468" at bounding box center [839, 254] width 205 height 15
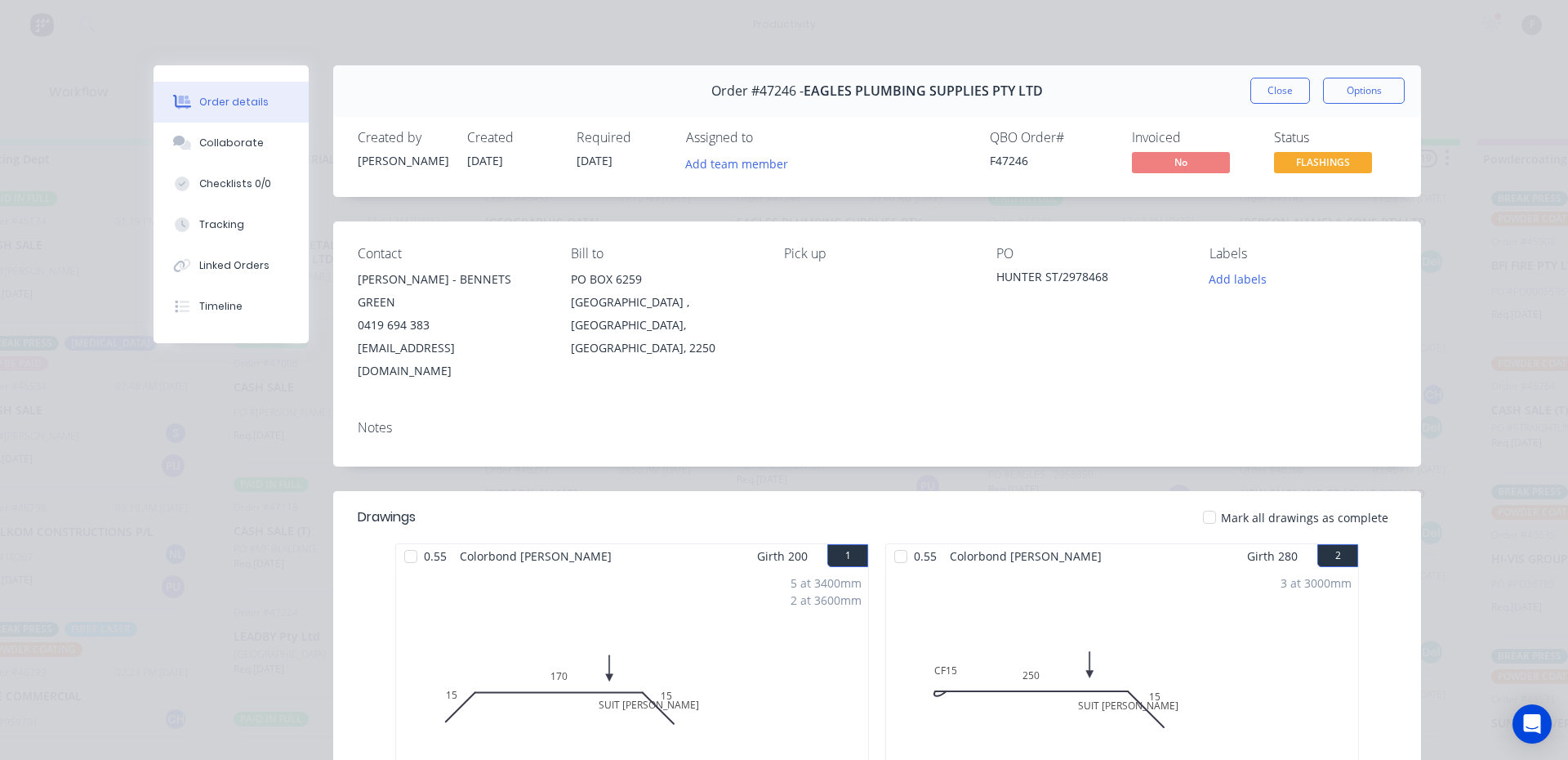
click at [1278, 67] on div "Order #47246 - EAGLES PLUMBING SUPPLIES PTY LTD Close Options" at bounding box center [877, 91] width 1088 height 52
click at [1268, 99] on button "Close" at bounding box center [1280, 90] width 60 height 26
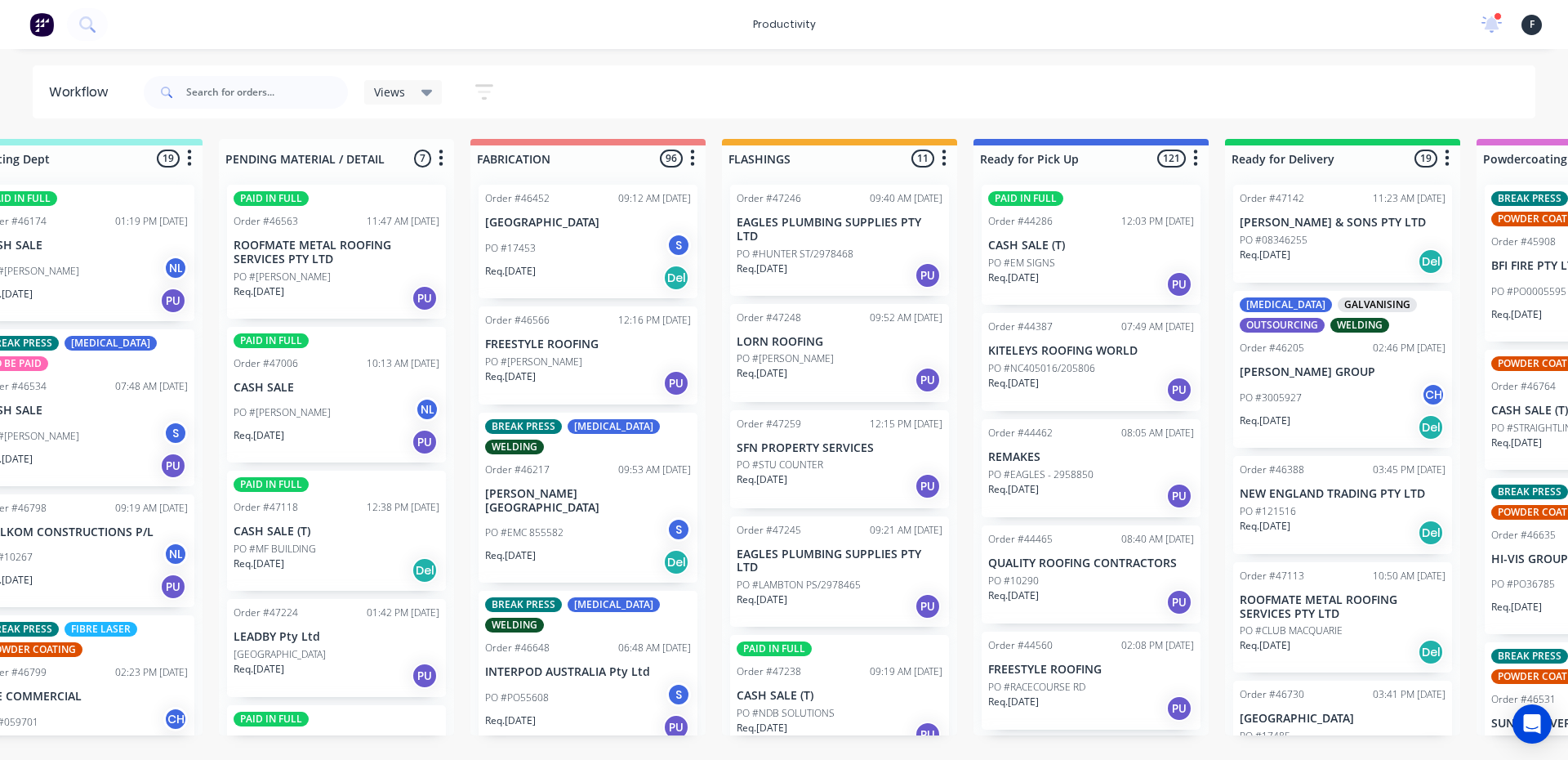
click at [827, 373] on div "Req. 27/08/25 PU" at bounding box center [839, 379] width 205 height 28
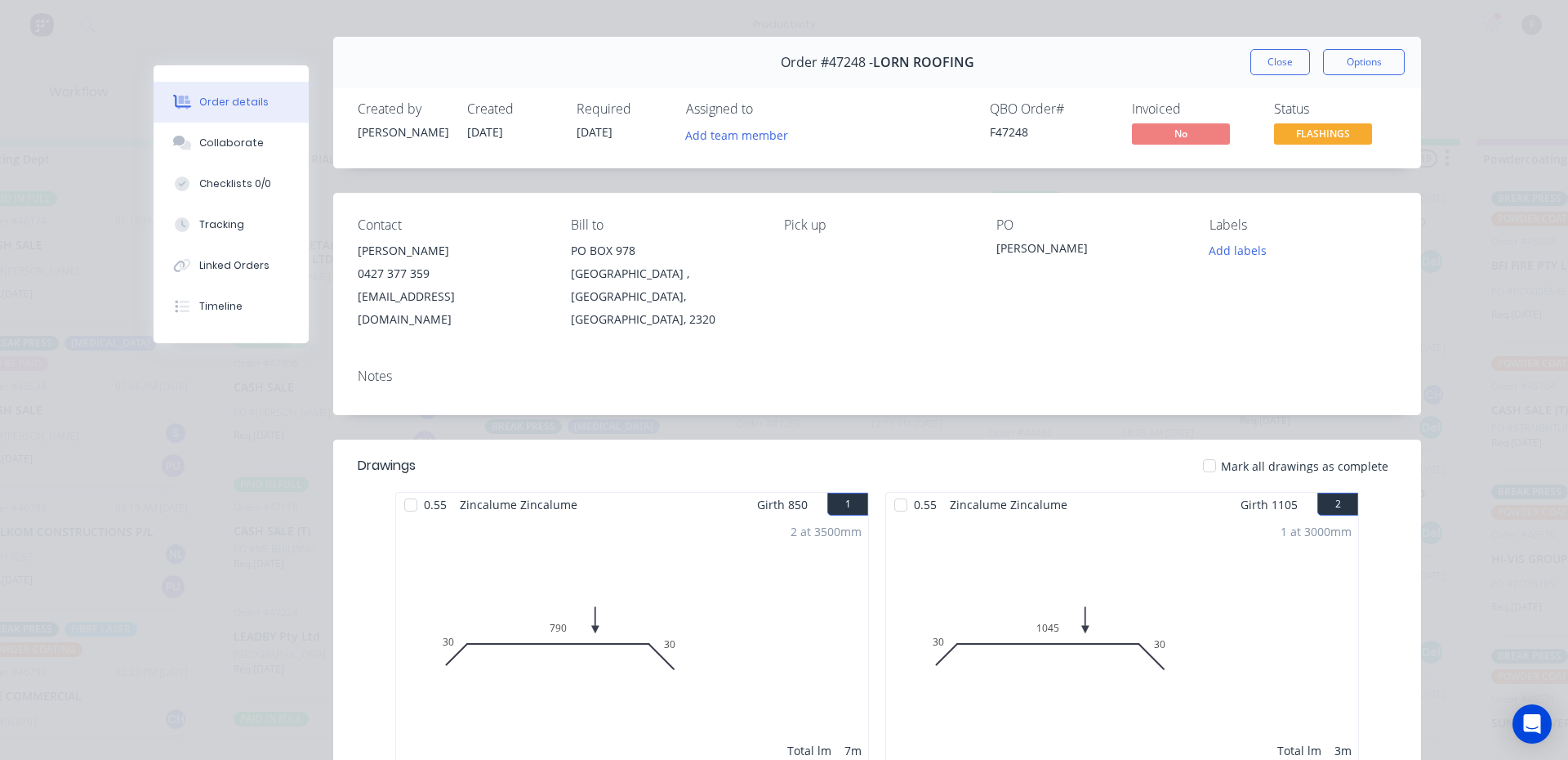
scroll to position [0, 0]
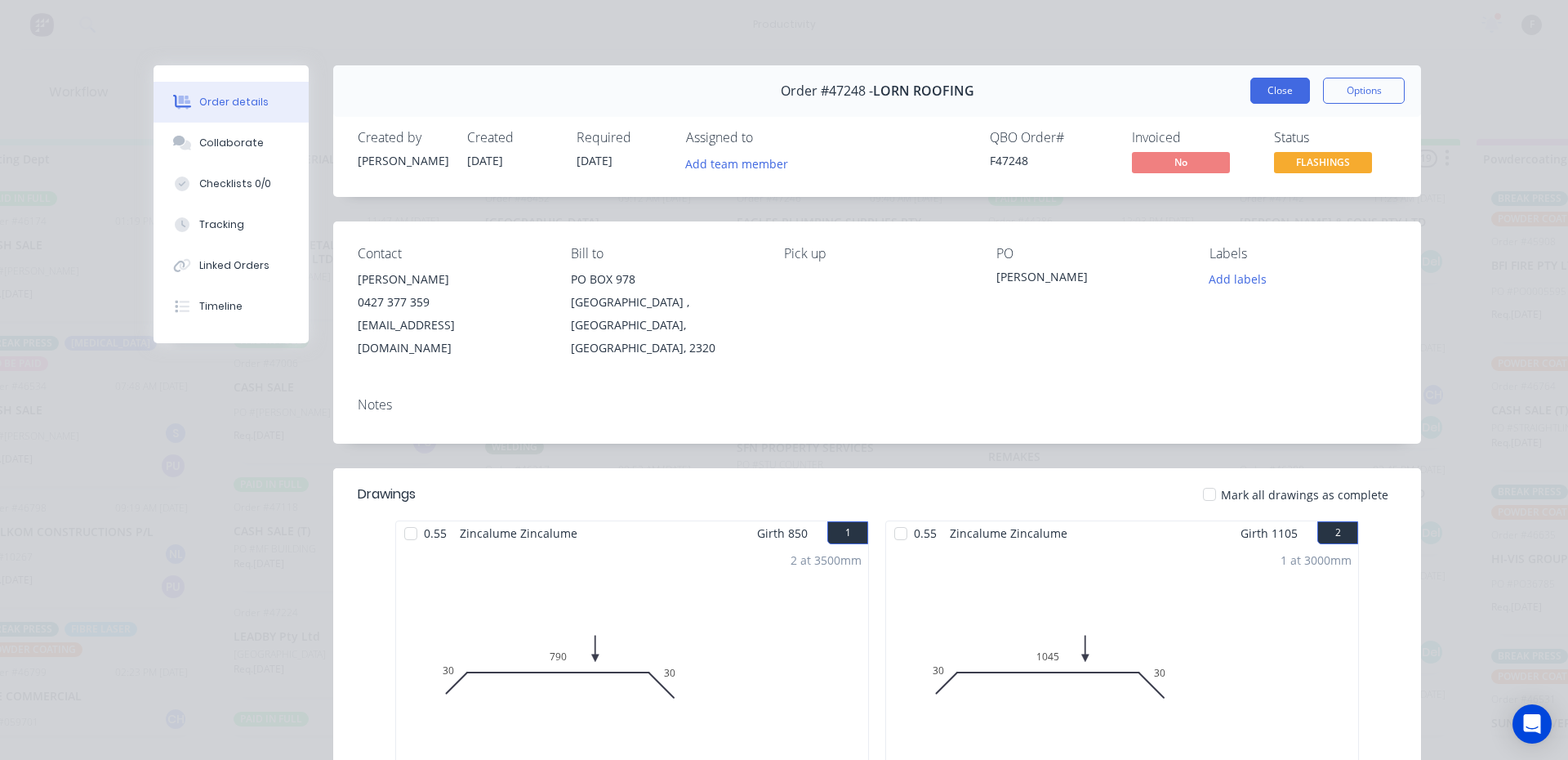
click at [1259, 95] on button "Close" at bounding box center [1280, 90] width 60 height 26
